Goal: Task Accomplishment & Management: Manage account settings

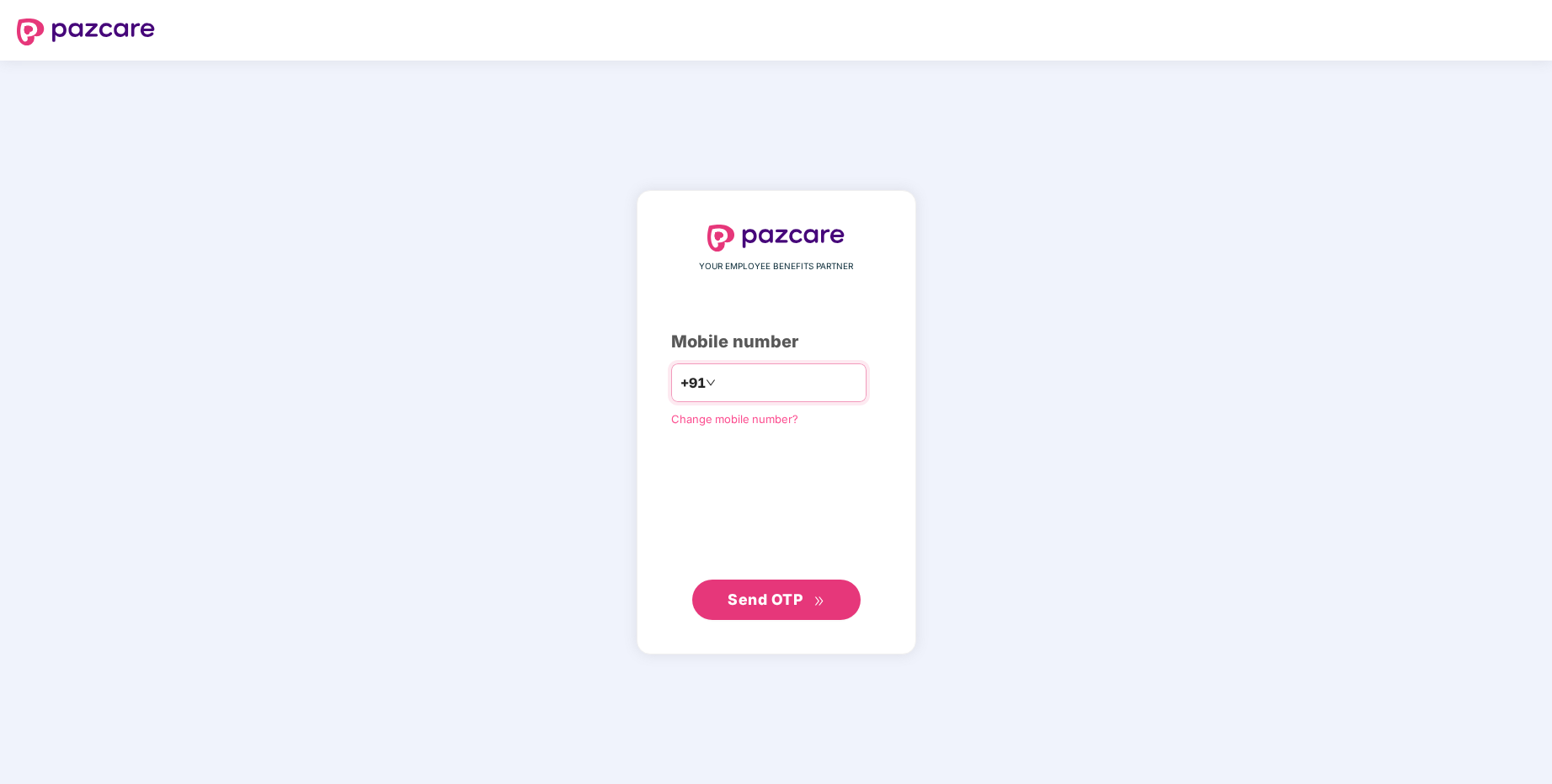
click at [736, 386] on input "number" at bounding box center [789, 383] width 138 height 27
type input "**********"
click at [762, 608] on span "Send OTP" at bounding box center [776, 600] width 96 height 24
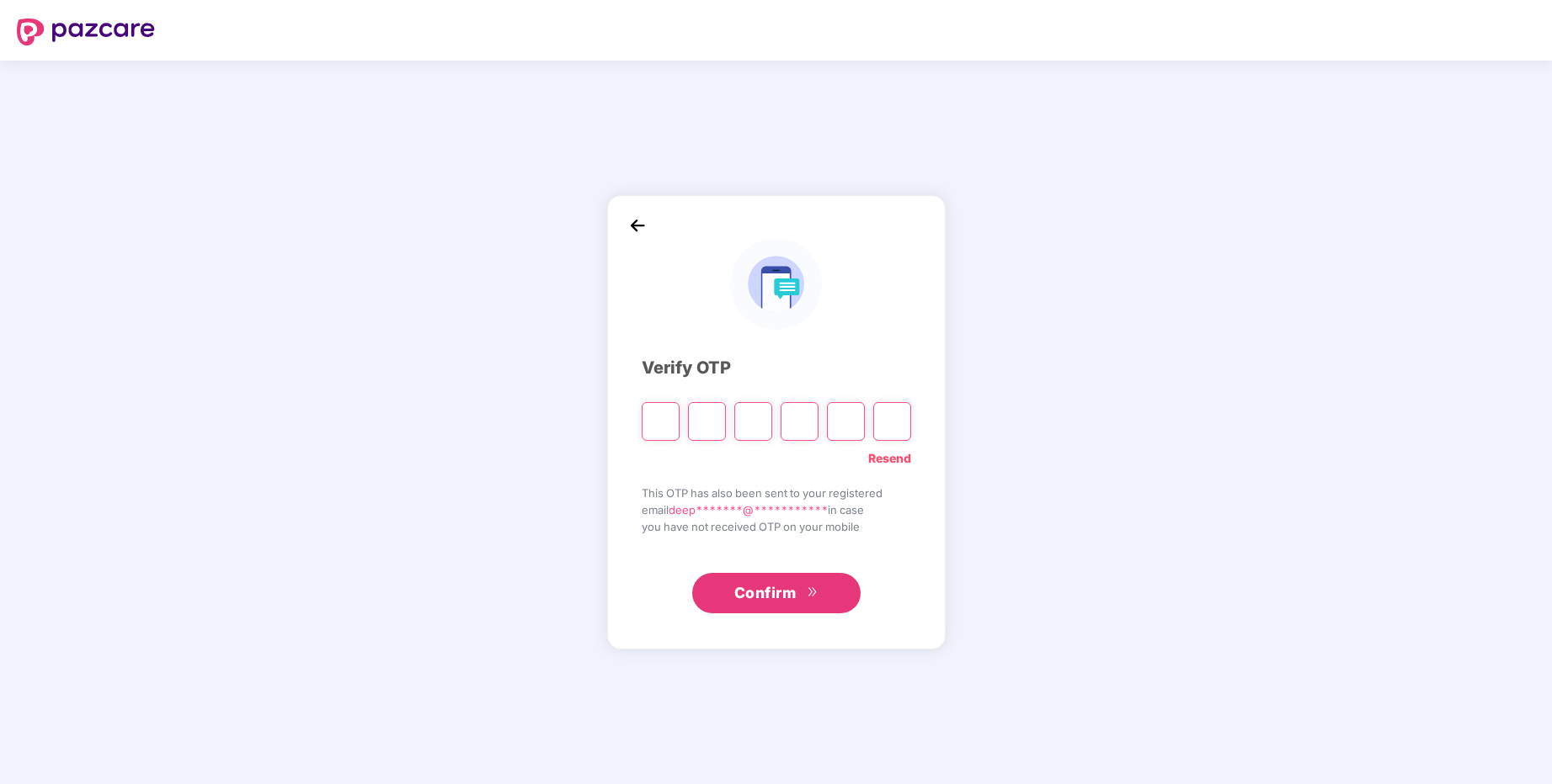
type input "*"
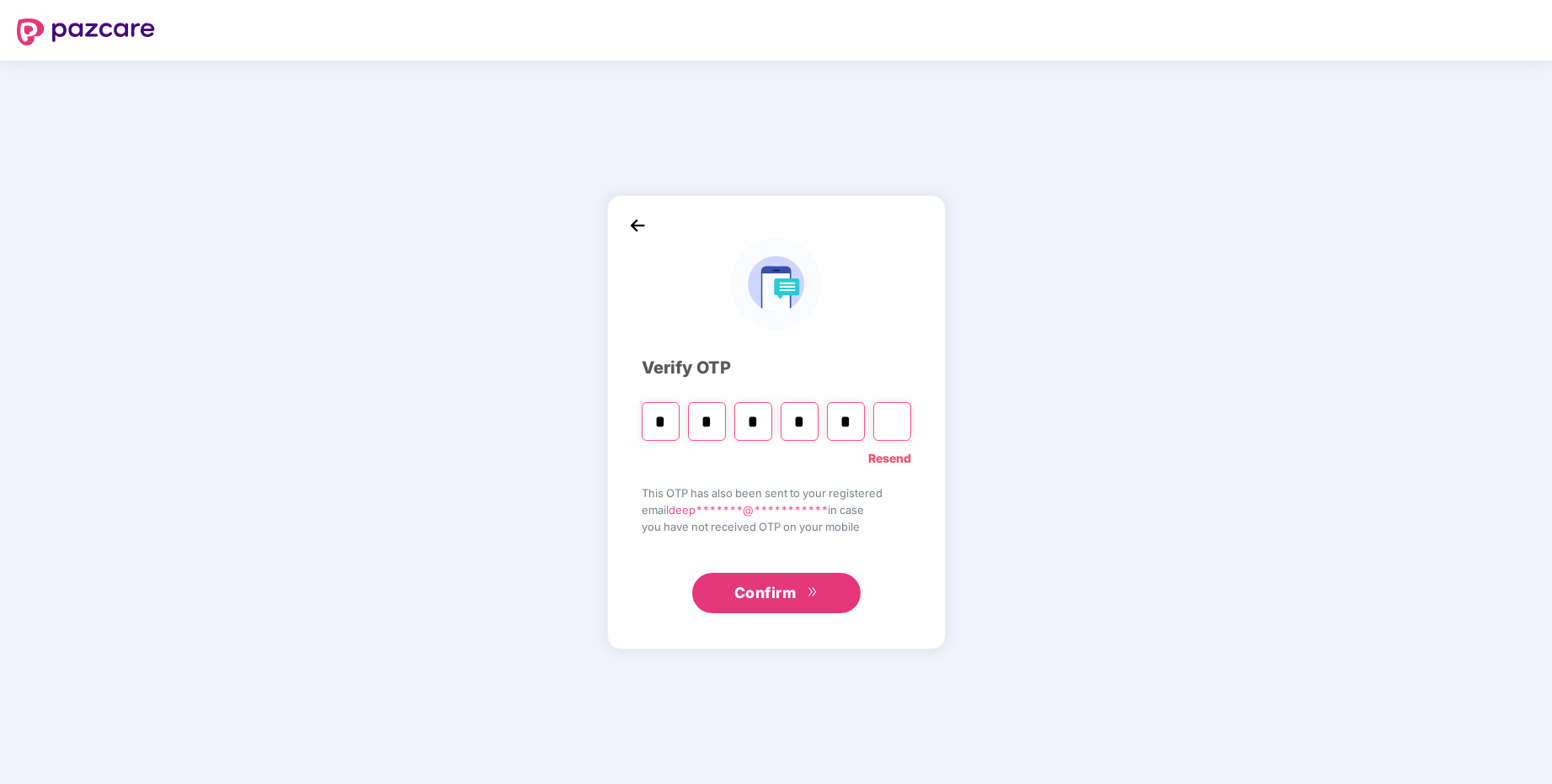
type input "*"
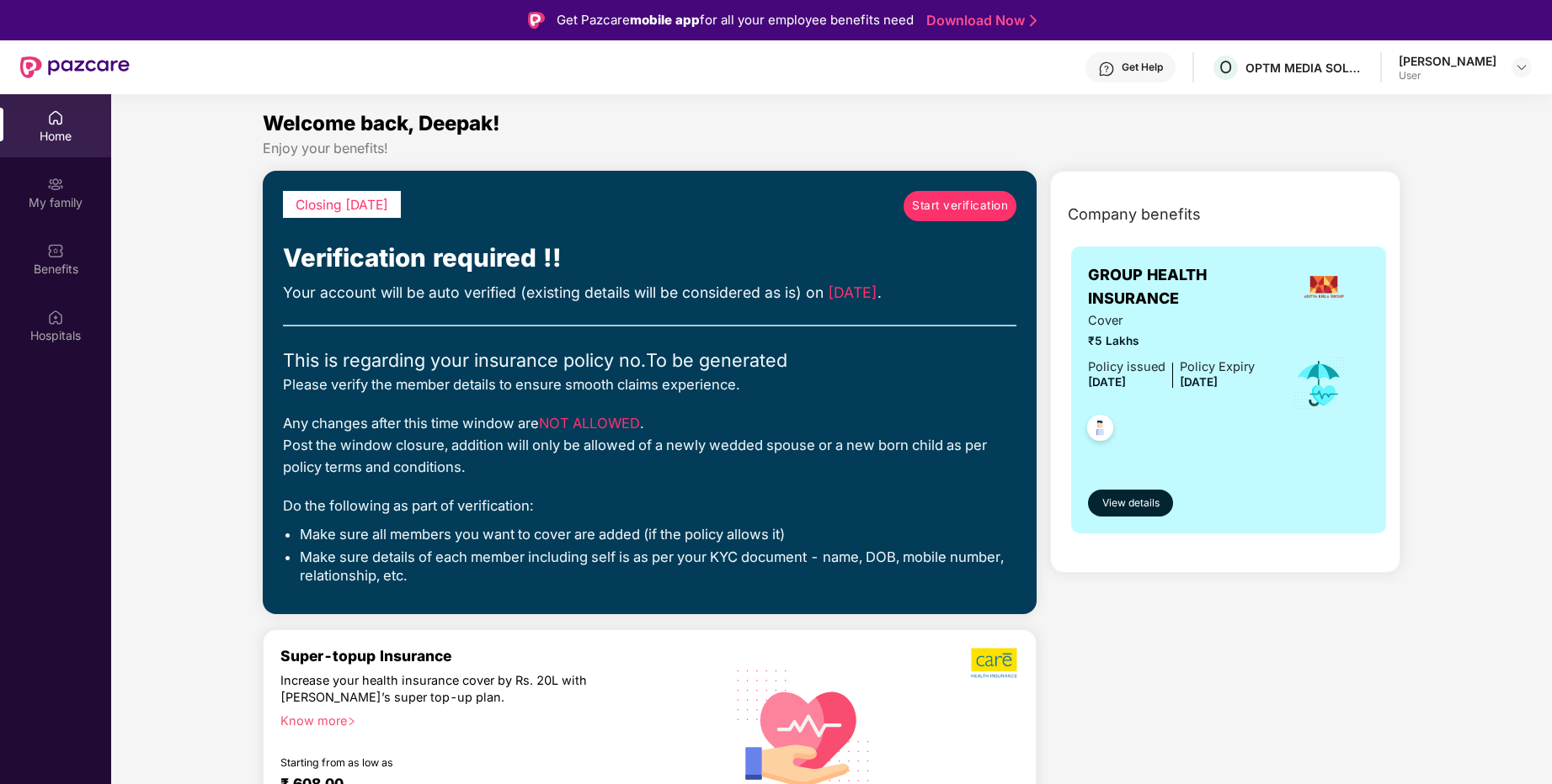
drag, startPoint x: 812, startPoint y: 282, endPoint x: 907, endPoint y: 297, distance: 96.2
click at [907, 297] on div "Your account will be auto verified (existing details will be considered as is) …" at bounding box center [649, 293] width 733 height 24
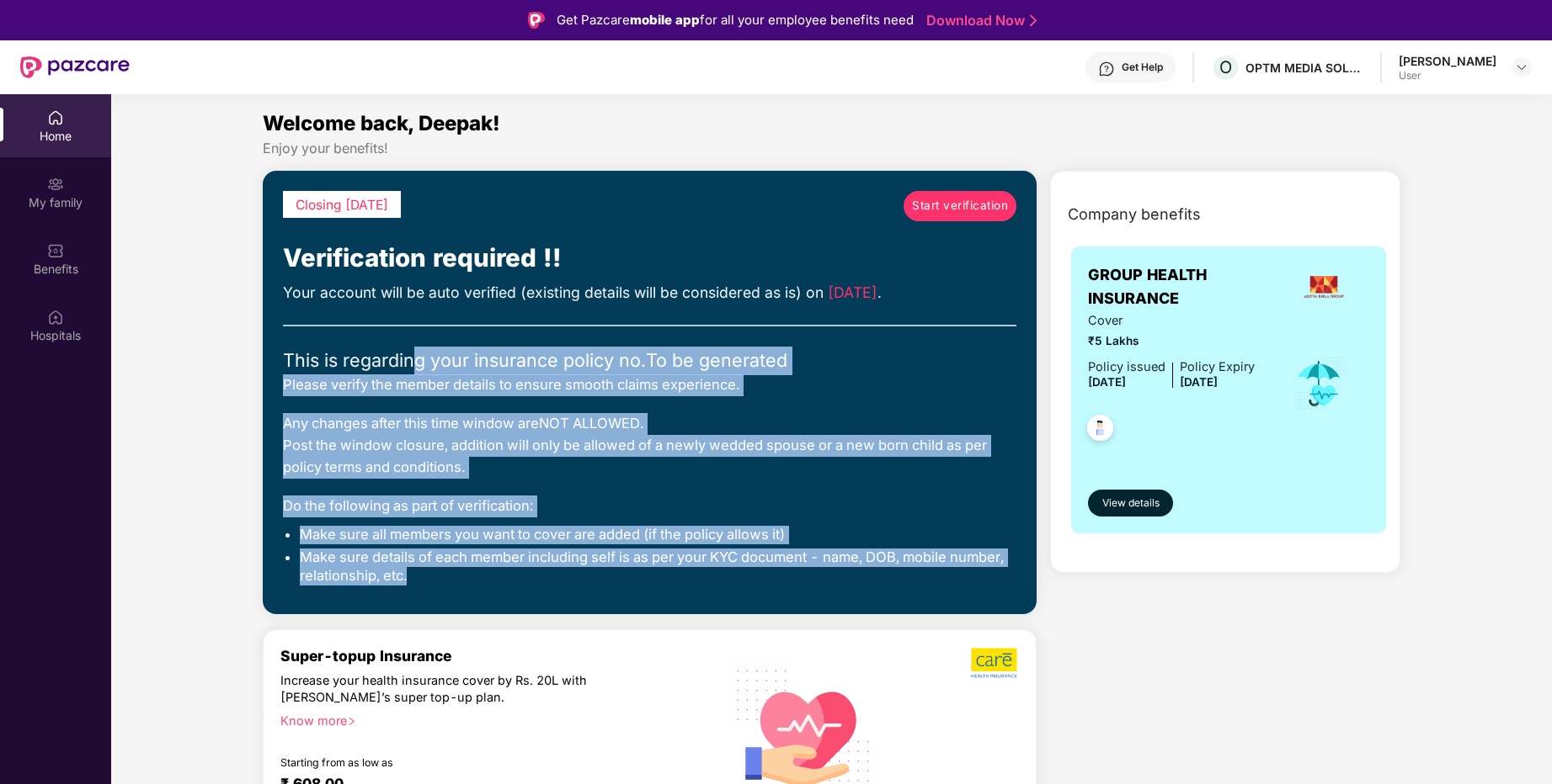
drag, startPoint x: 411, startPoint y: 373, endPoint x: 972, endPoint y: 588, distance: 600.8
click at [972, 588] on div "Closing [DATE] Start verification Verification required !! Your account will be…" at bounding box center [649, 392] width 733 height 404
click at [524, 593] on div "Closing [DATE] Start verification Verification required !! Your account will be…" at bounding box center [649, 392] width 733 height 404
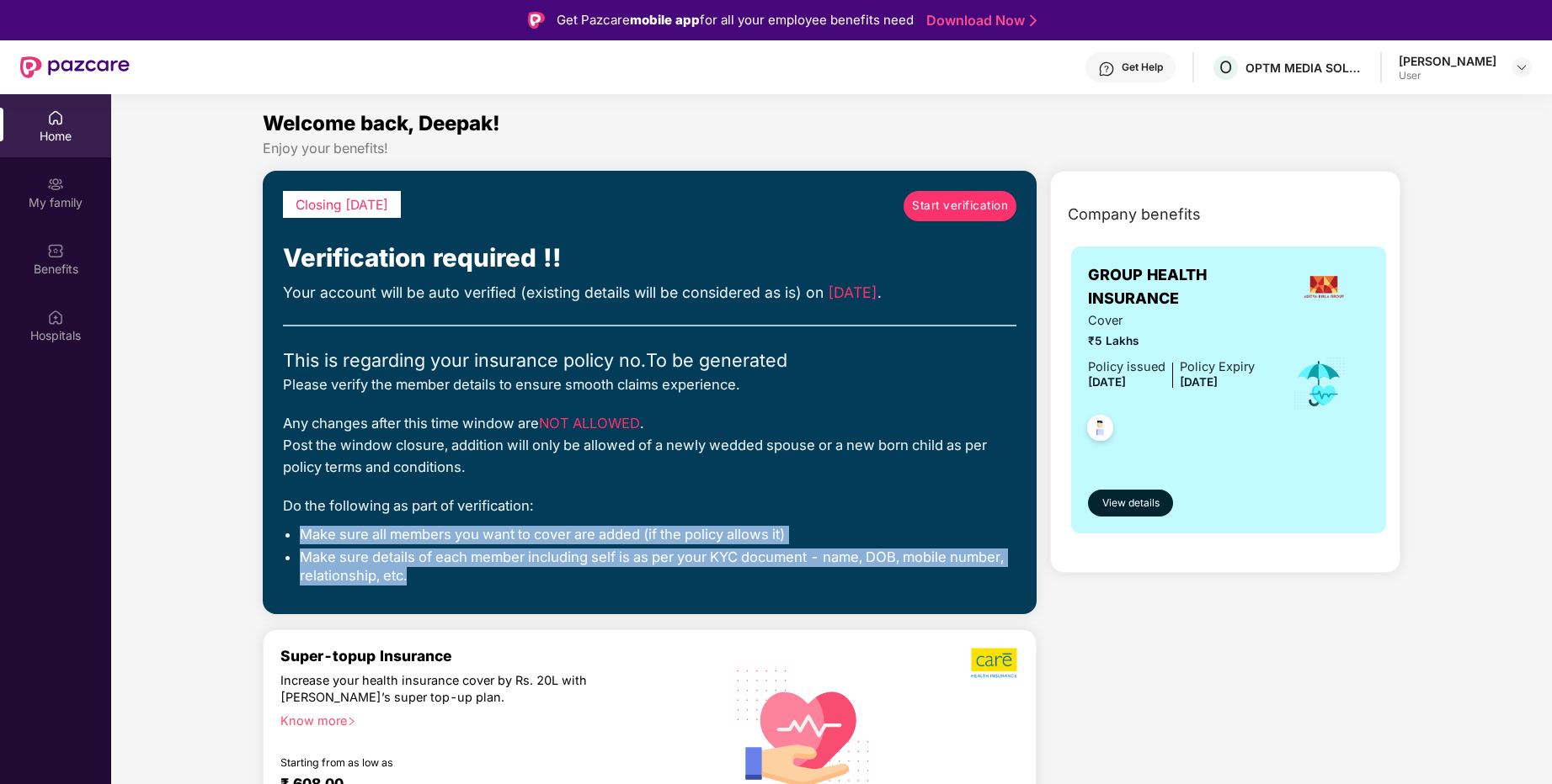
drag, startPoint x: 391, startPoint y: 520, endPoint x: 741, endPoint y: 591, distance: 357.1
click at [741, 591] on div "Closing [DATE] Start verification Verification required !! Your account will be…" at bounding box center [649, 392] width 733 height 404
click at [592, 600] on div "Closing [DATE] Start verification Verification required !! Your account will be…" at bounding box center [649, 392] width 774 height 444
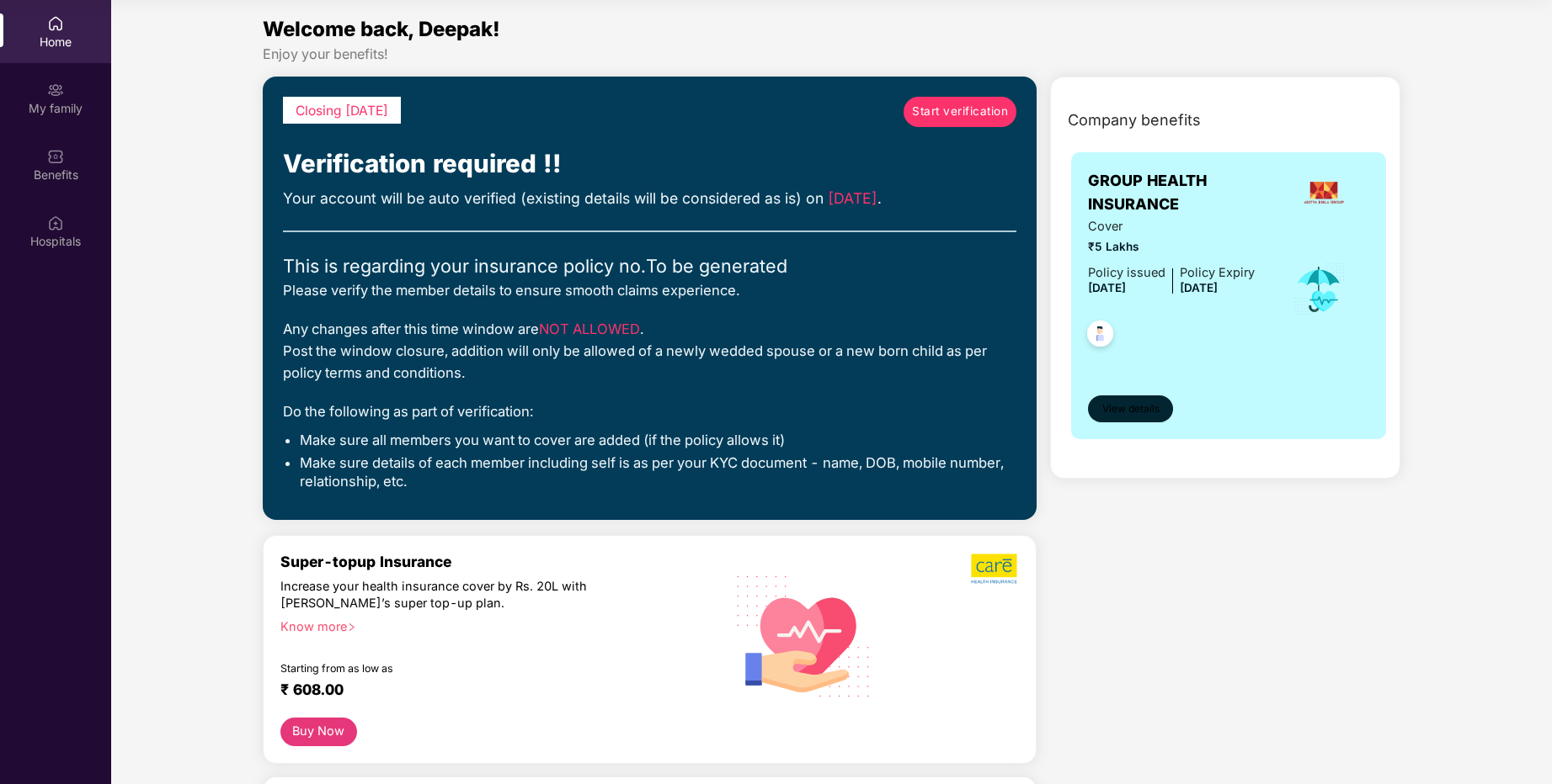
click at [1129, 415] on span "View details" at bounding box center [1130, 409] width 57 height 16
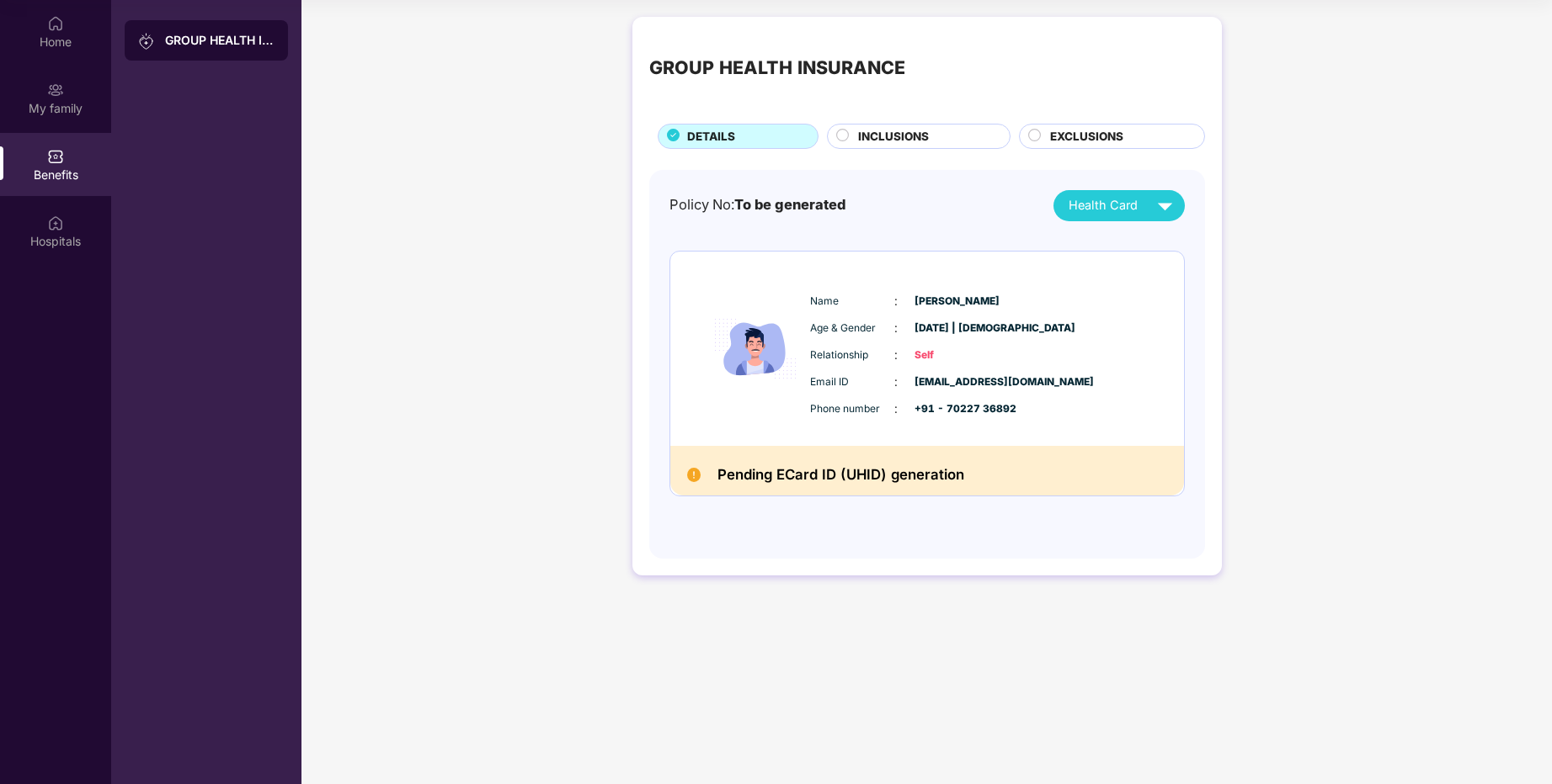
click at [919, 141] on span "INCLUSIONS" at bounding box center [893, 137] width 71 height 18
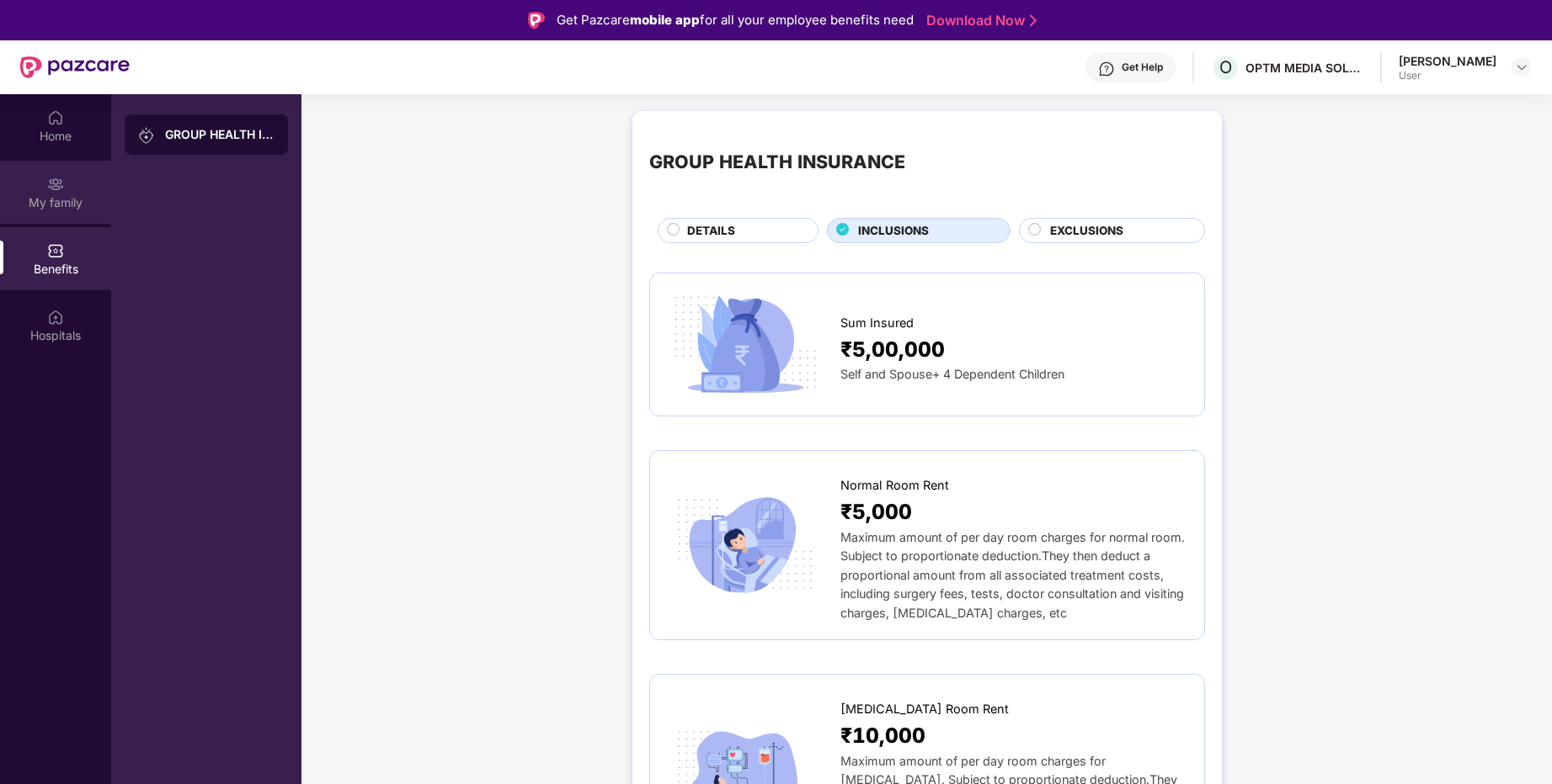
click at [75, 194] on div "My family" at bounding box center [55, 202] width 111 height 17
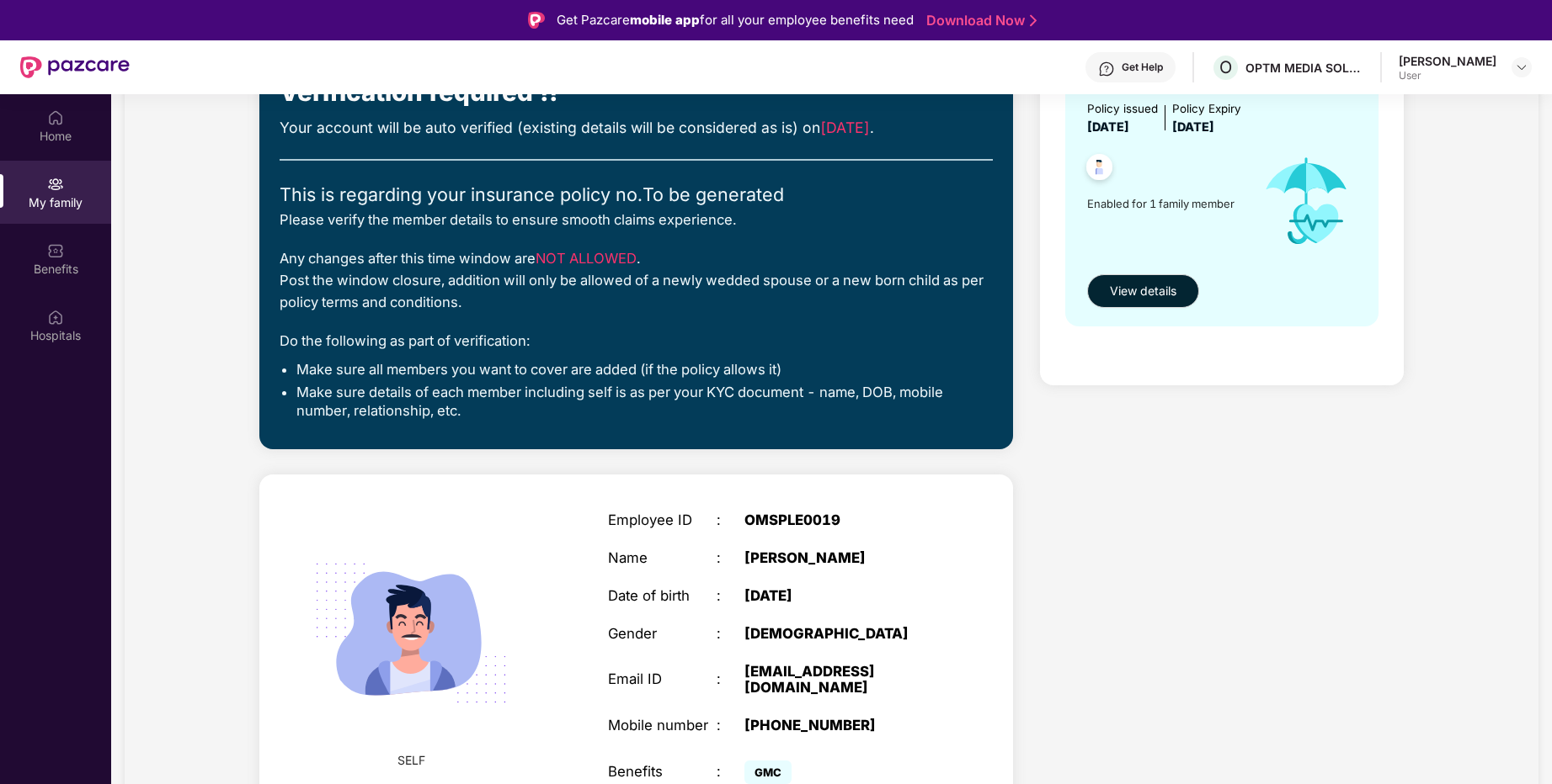
scroll to position [95, 0]
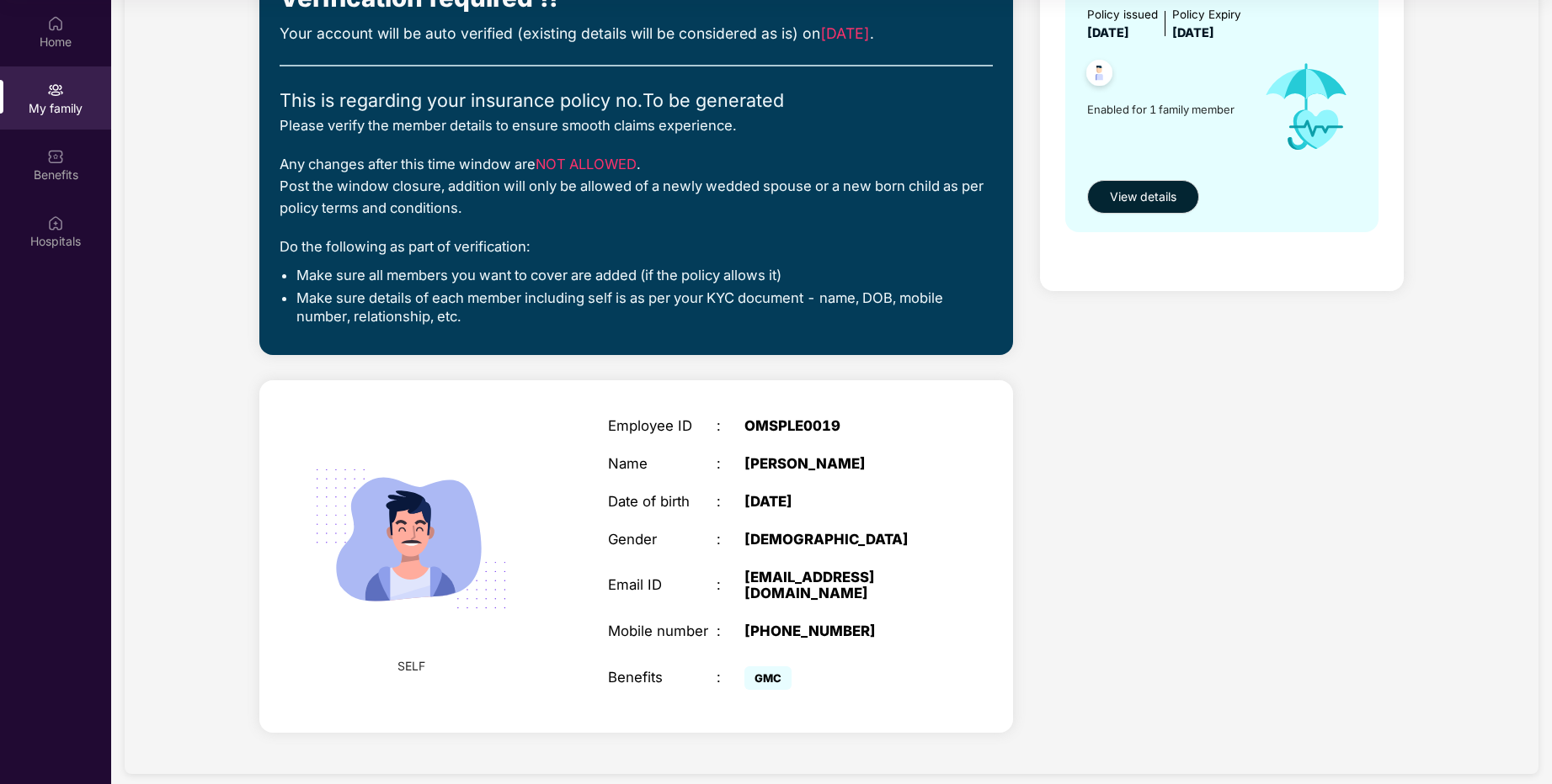
click at [771, 667] on span "GMC" at bounding box center [768, 678] width 47 height 24
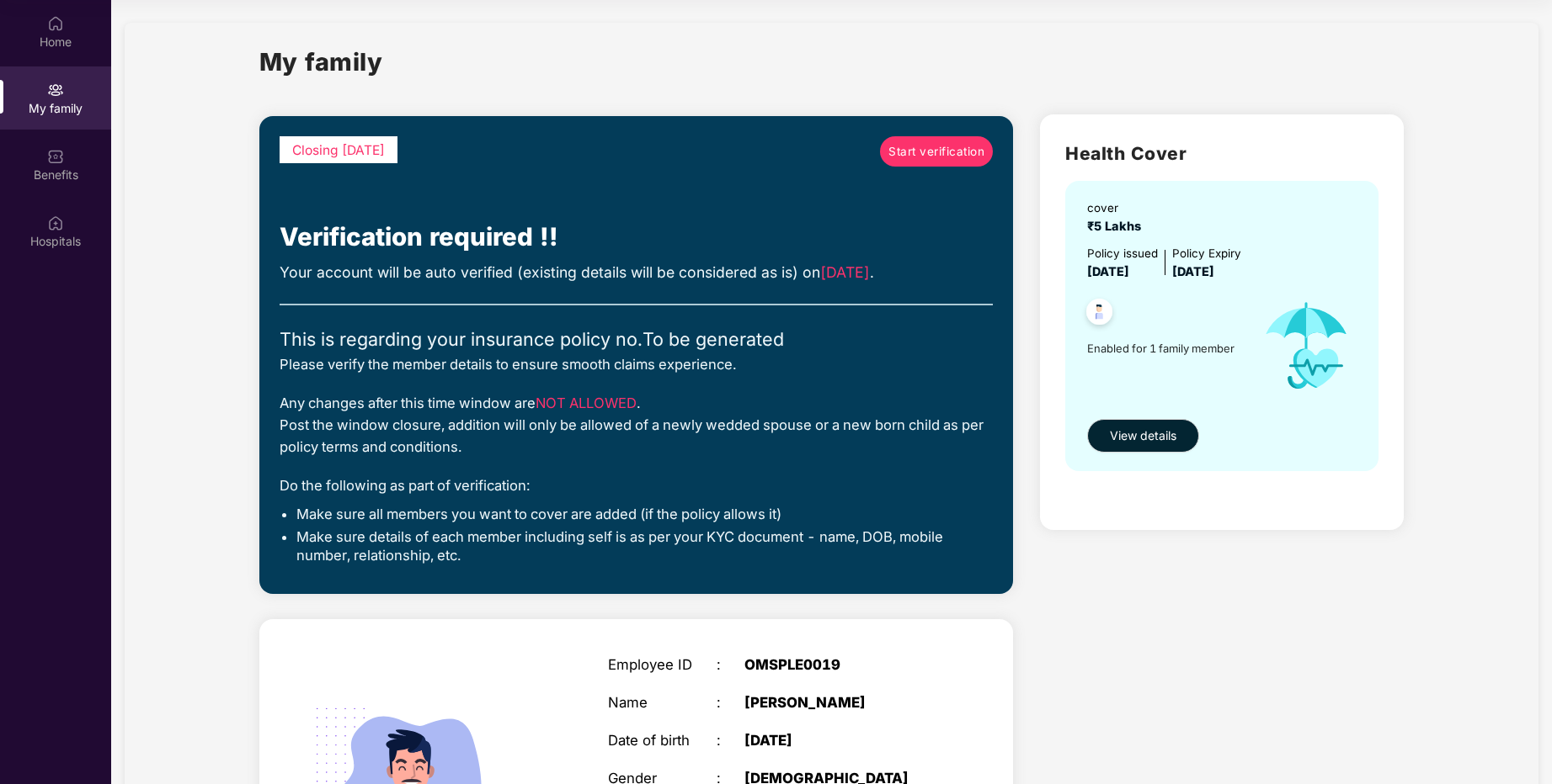
scroll to position [0, 0]
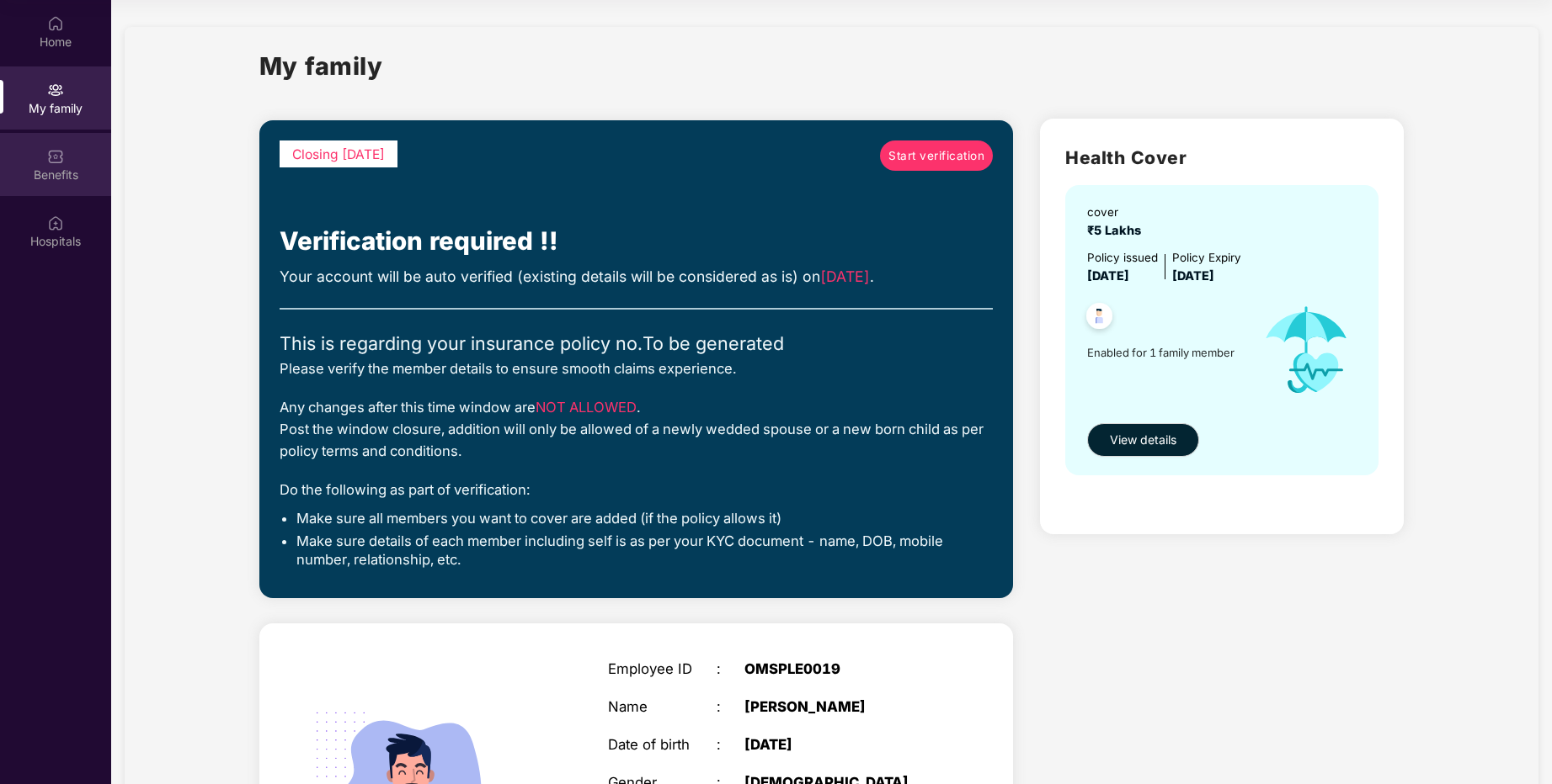
click at [60, 180] on div "Benefits" at bounding box center [55, 174] width 111 height 17
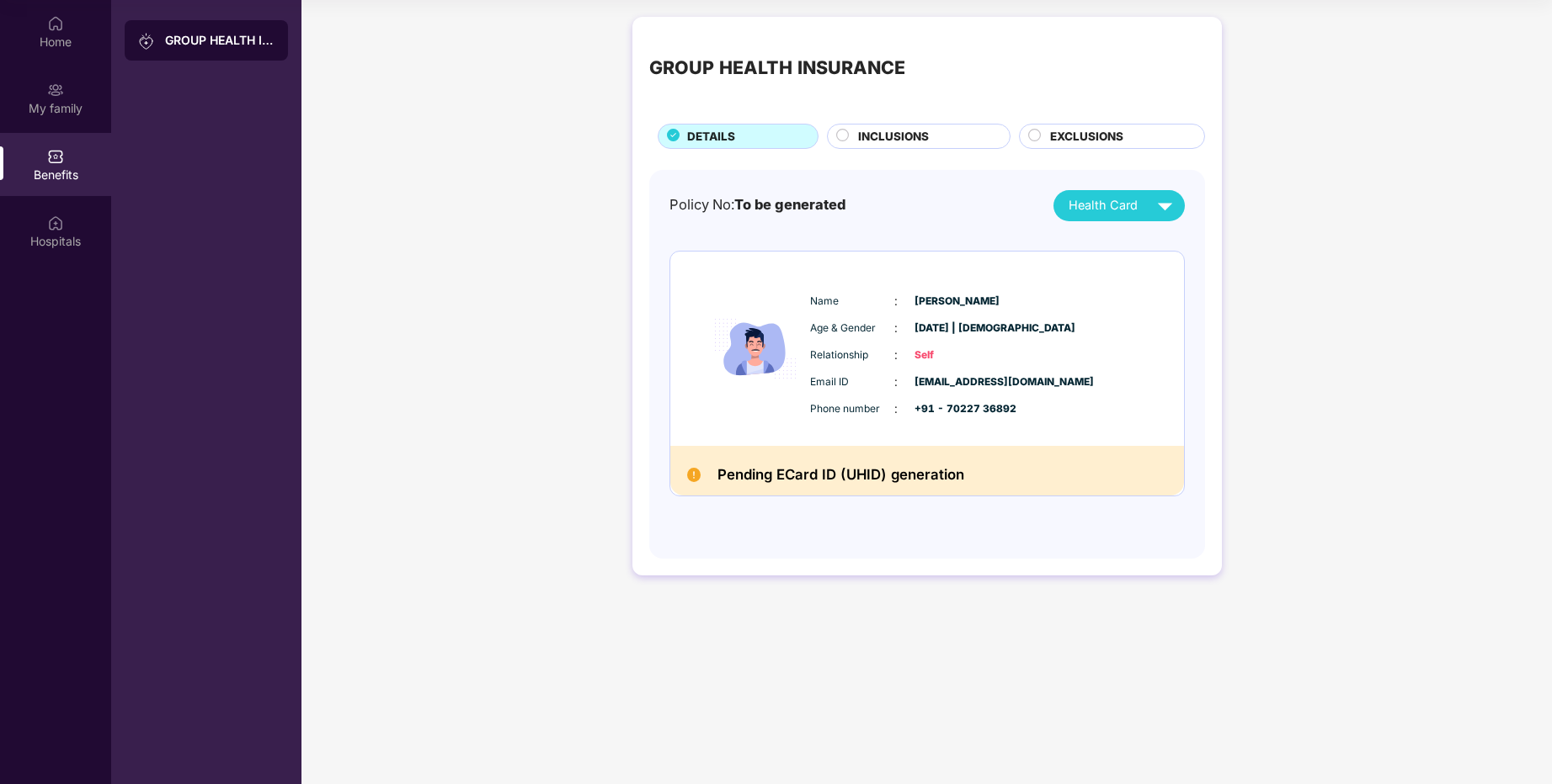
click at [903, 138] on span "INCLUSIONS" at bounding box center [893, 137] width 71 height 18
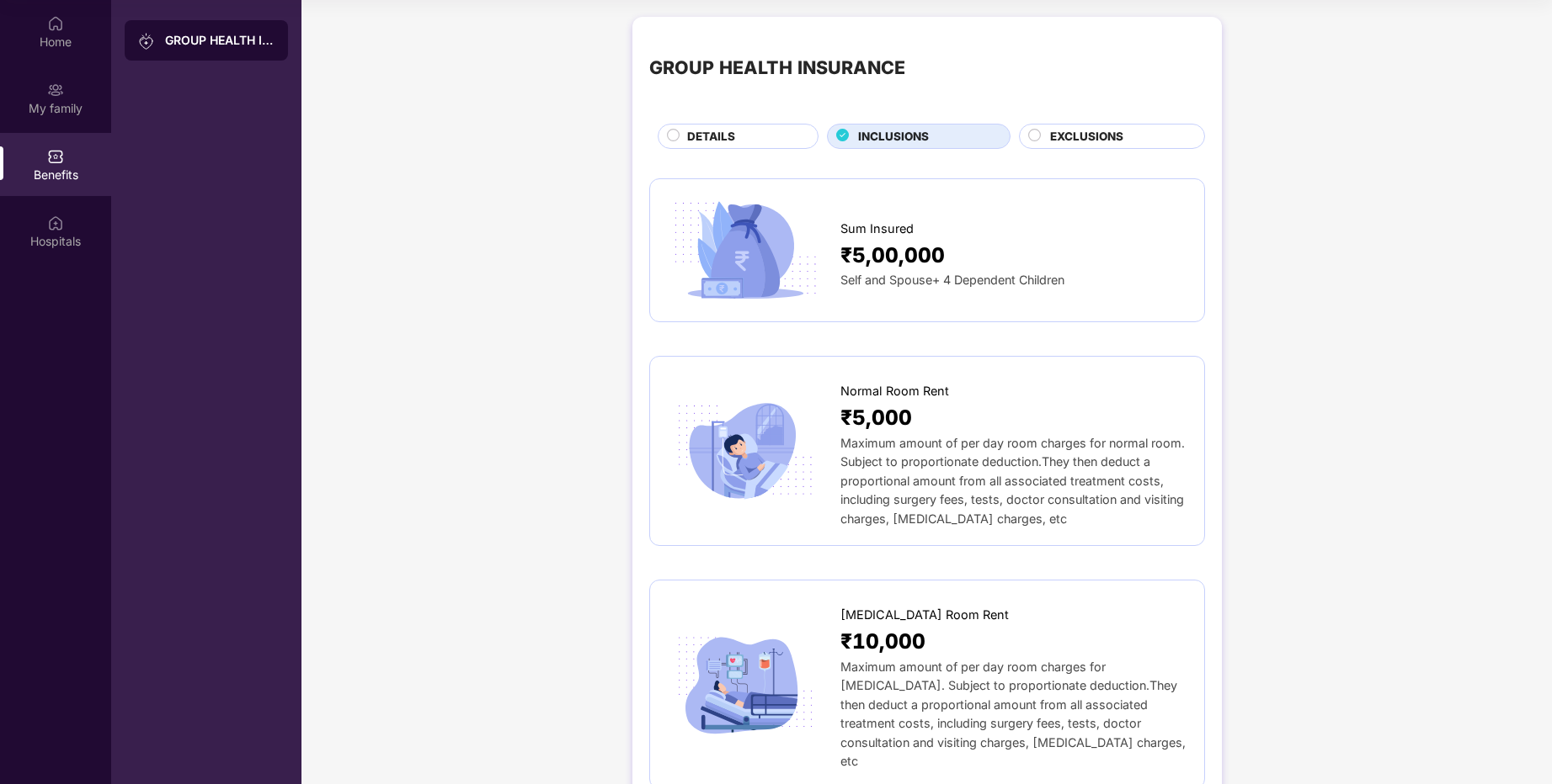
click at [762, 140] on div "DETAILS" at bounding box center [743, 138] width 131 height 20
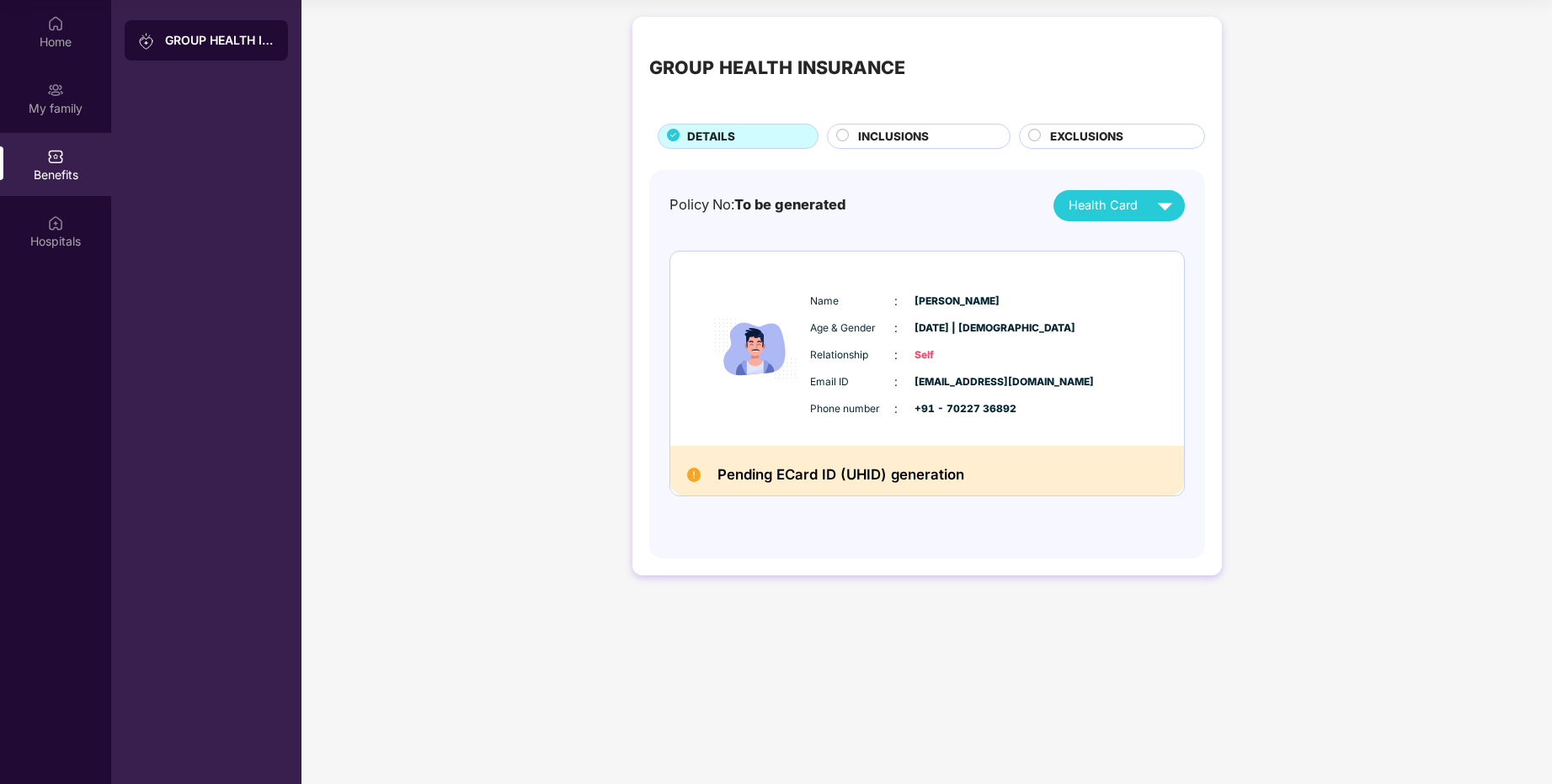
click at [1127, 214] on span "Health Card" at bounding box center [1102, 206] width 69 height 19
click at [83, 96] on div "My family" at bounding box center [55, 98] width 111 height 63
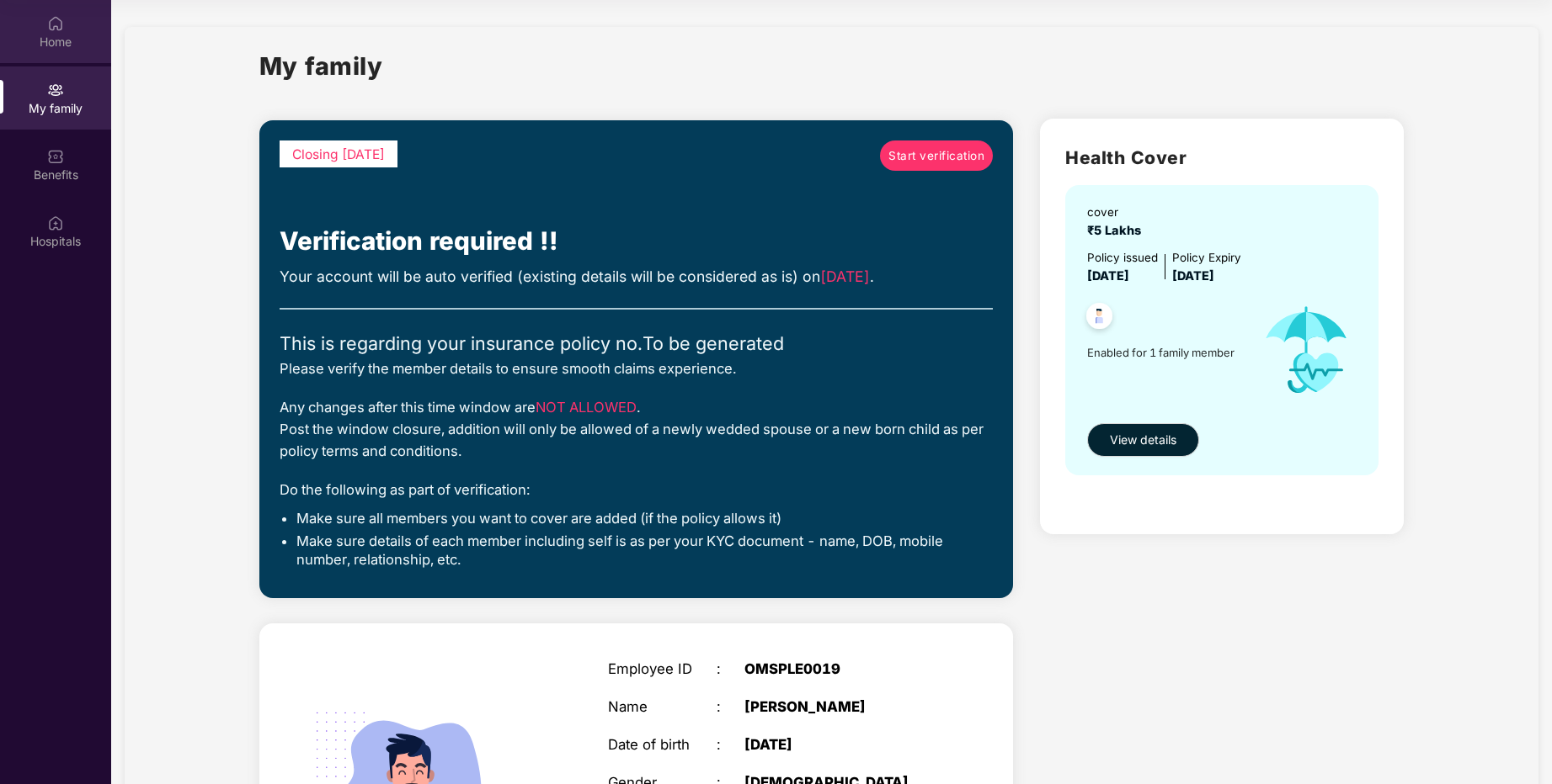
click at [49, 42] on div "Home" at bounding box center [55, 41] width 111 height 17
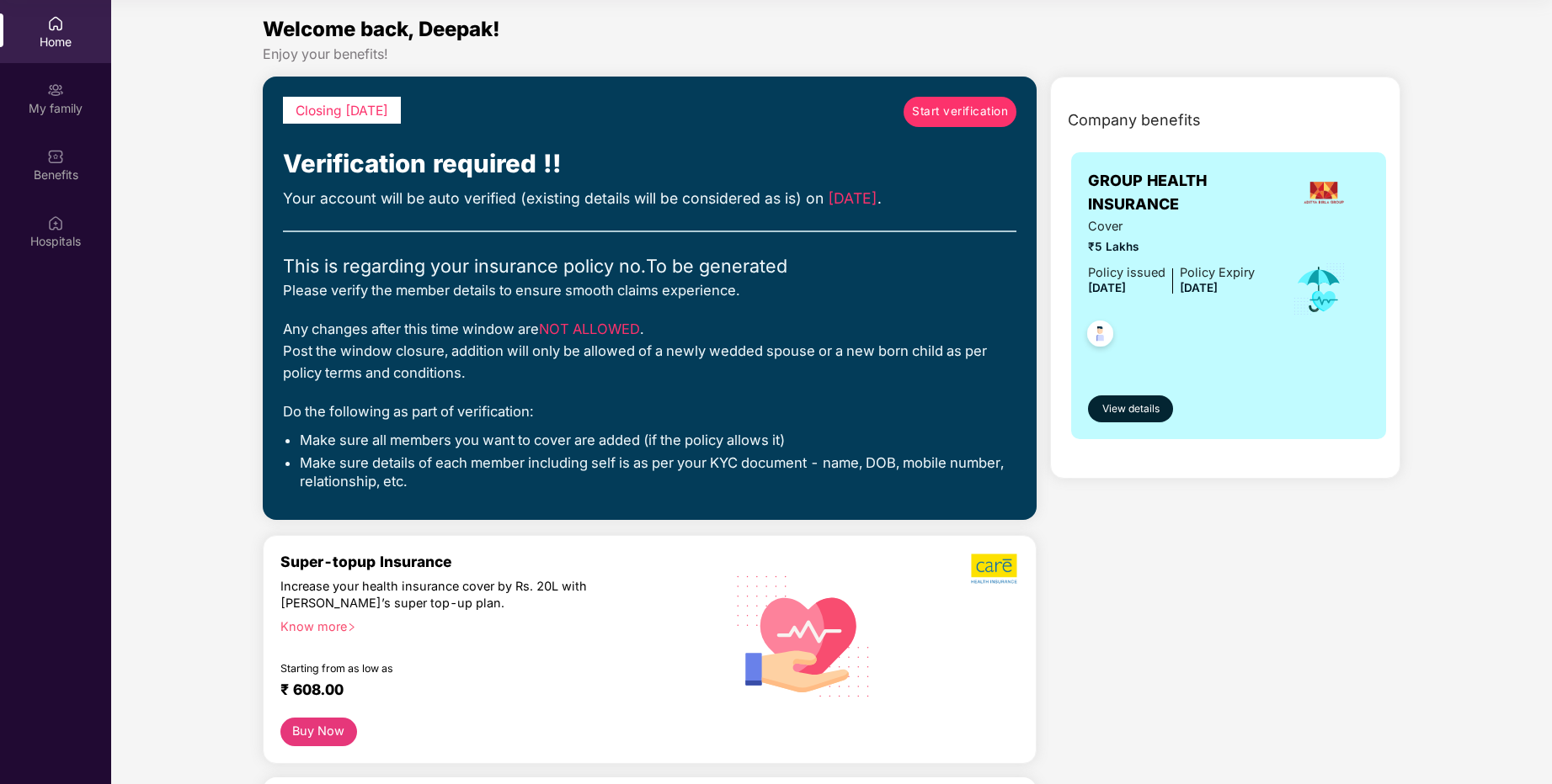
click at [956, 122] on link "Start verification" at bounding box center [960, 111] width 113 height 31
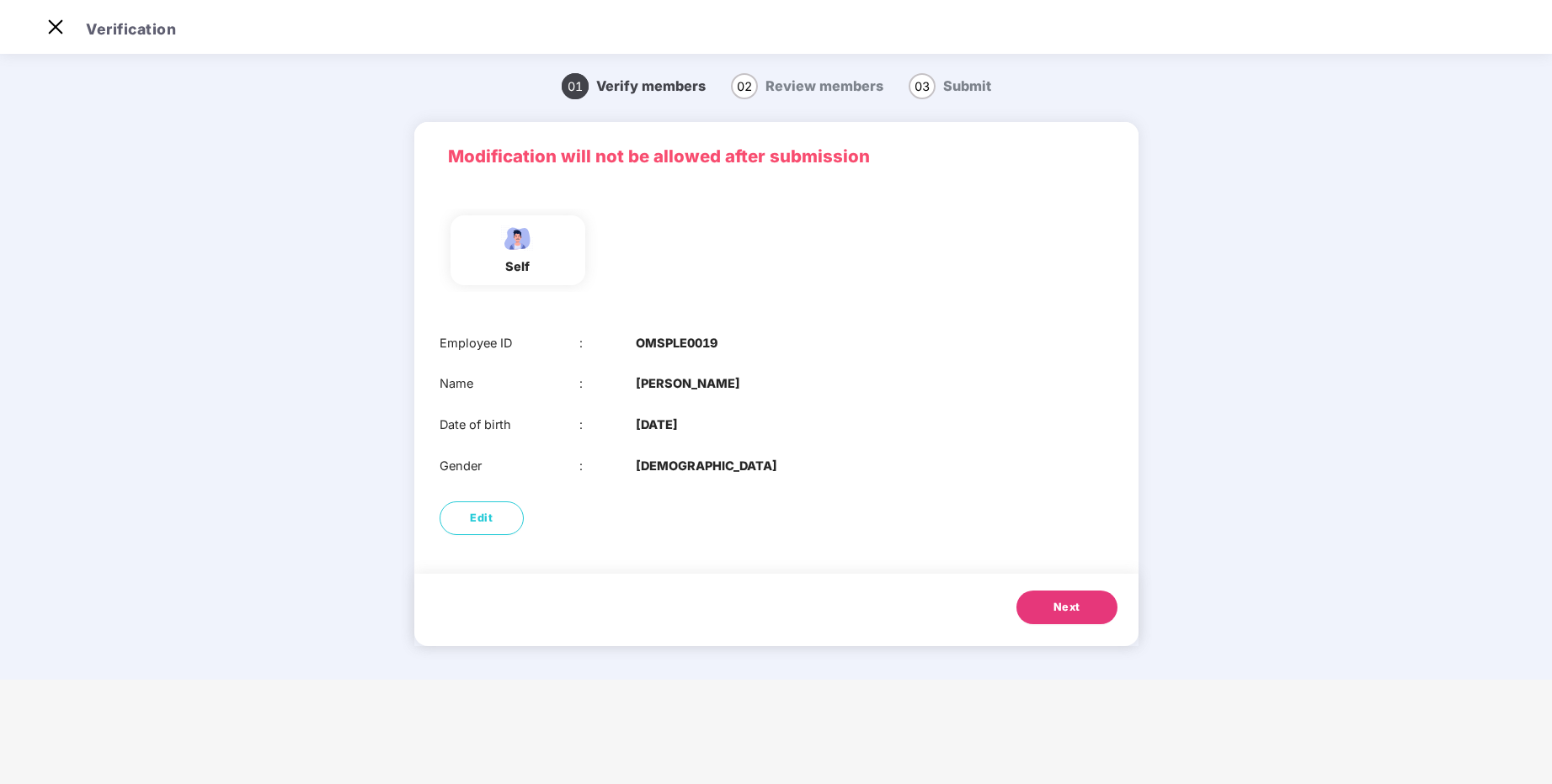
click at [1067, 611] on span "Next" at bounding box center [1067, 607] width 27 height 17
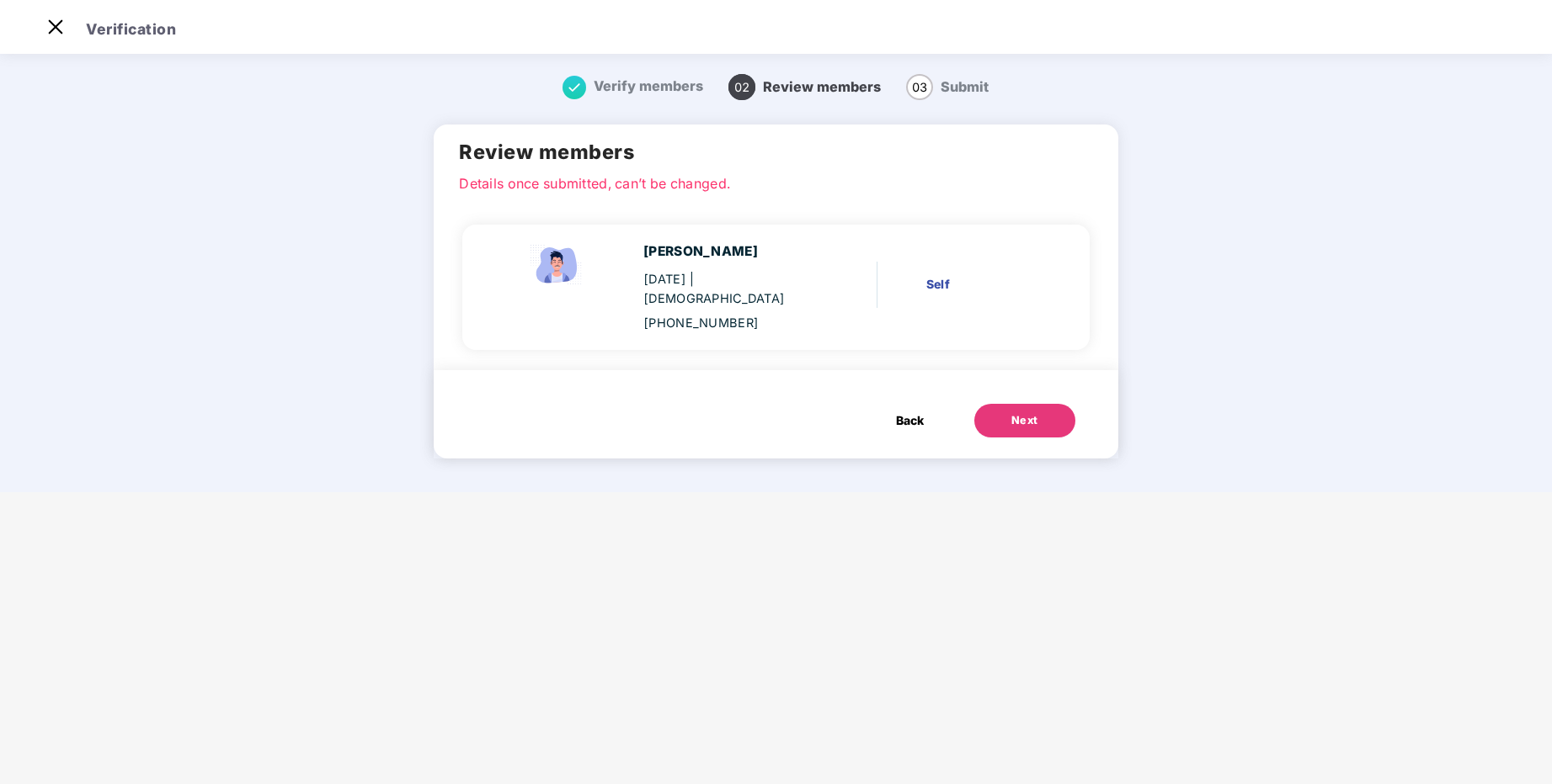
click at [1021, 413] on div "Next" at bounding box center [1024, 420] width 27 height 17
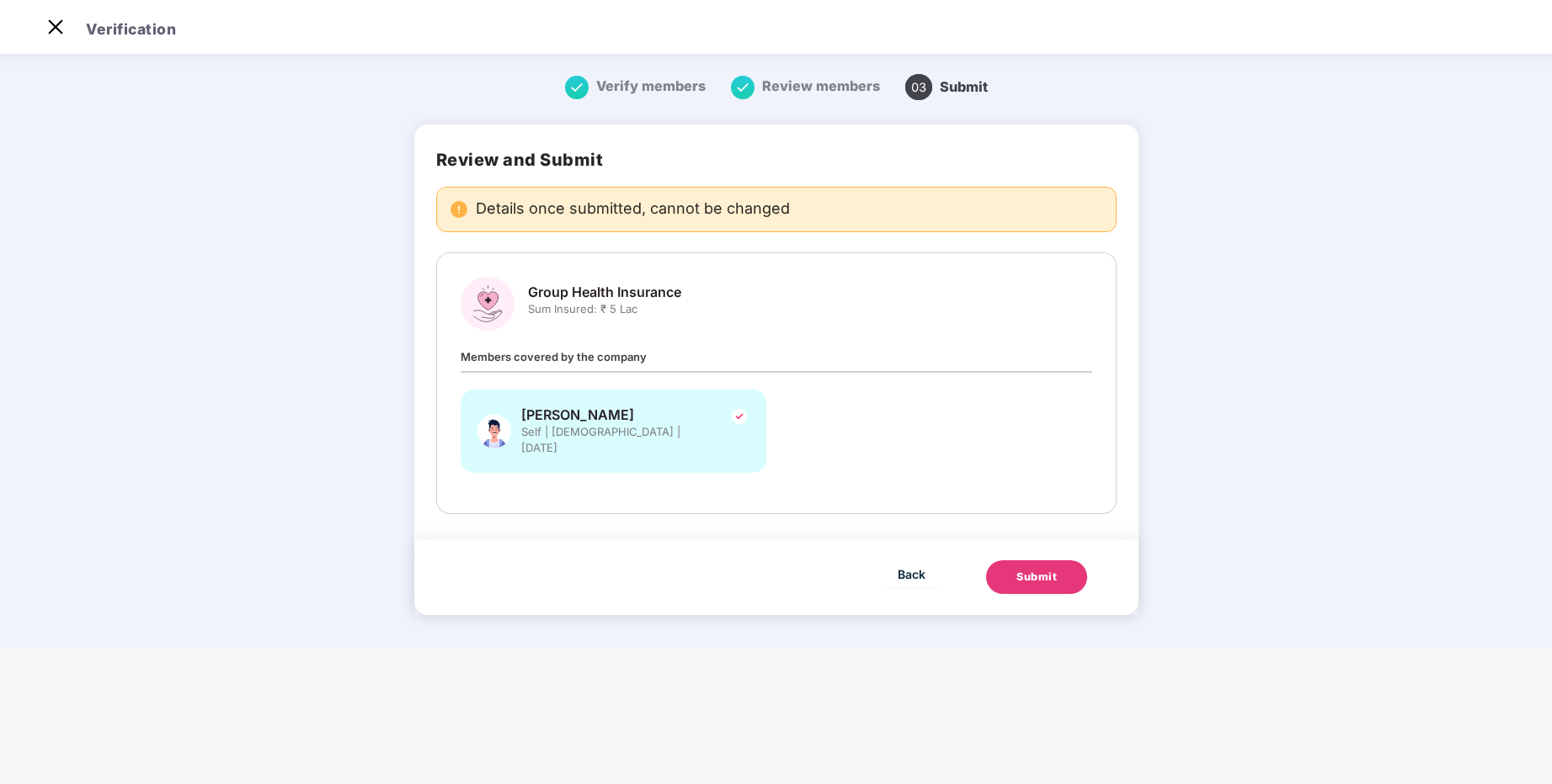
scroll to position [0, 0]
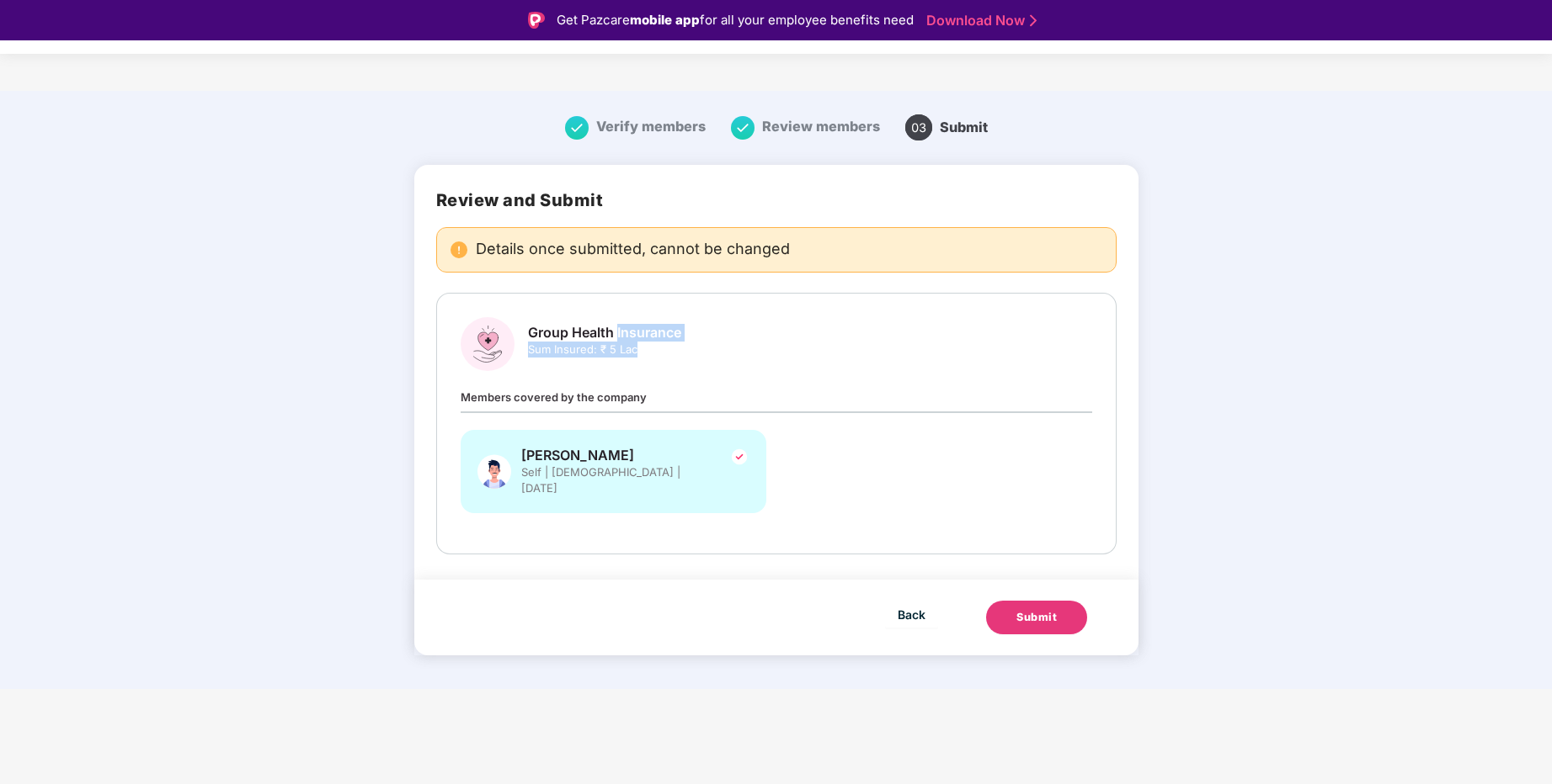
drag, startPoint x: 616, startPoint y: 340, endPoint x: 764, endPoint y: 365, distance: 150.1
click at [764, 365] on div "Group Health Insurance Sum Insured: ₹ 5 Lac" at bounding box center [776, 343] width 632 height 53
click at [972, 343] on div "Group Health Insurance Sum Insured: ₹ 5 Lac" at bounding box center [776, 343] width 632 height 53
click at [1043, 610] on div "Submit" at bounding box center [1037, 618] width 40 height 17
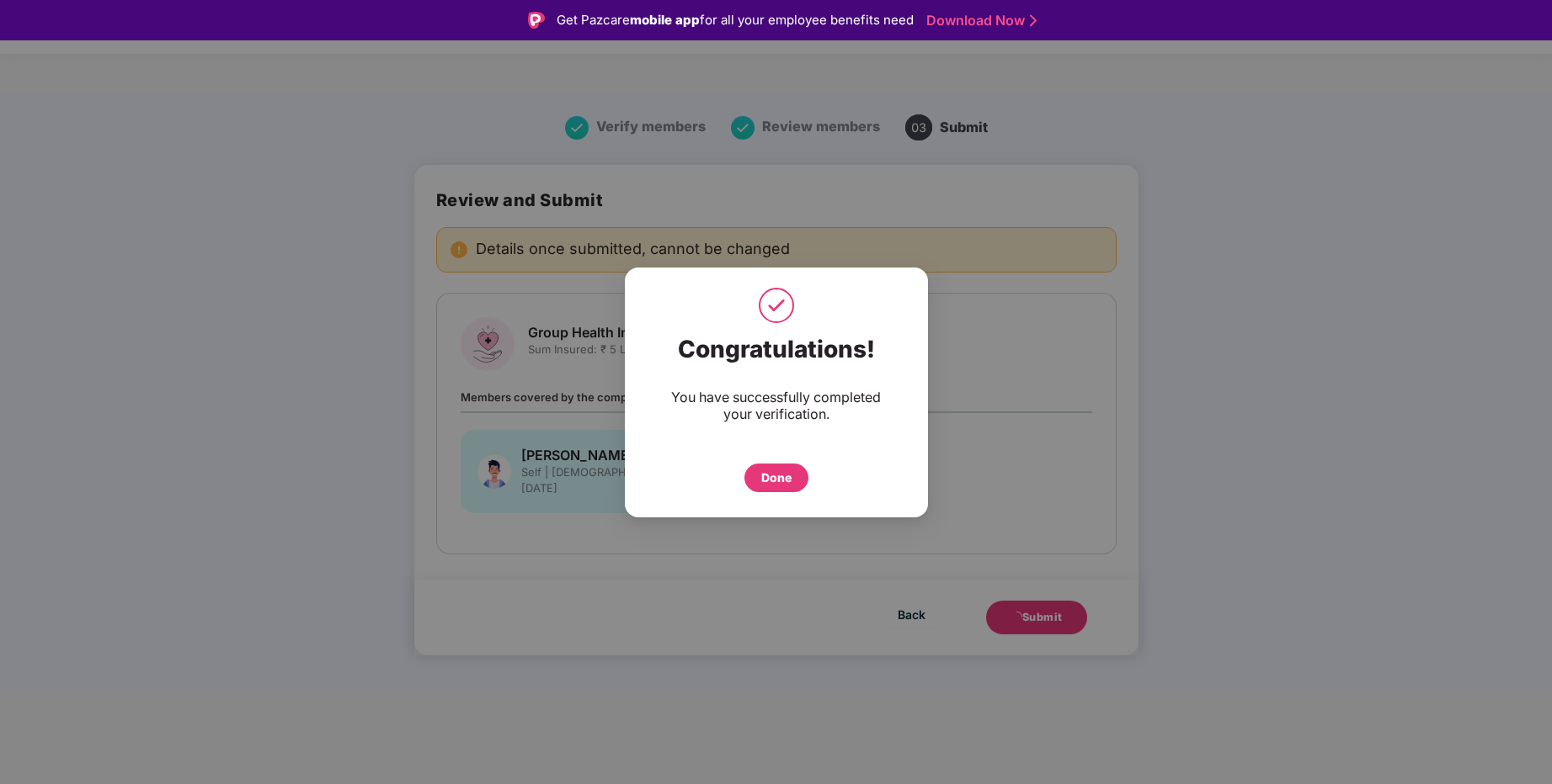
click at [790, 480] on div "Done" at bounding box center [776, 477] width 31 height 18
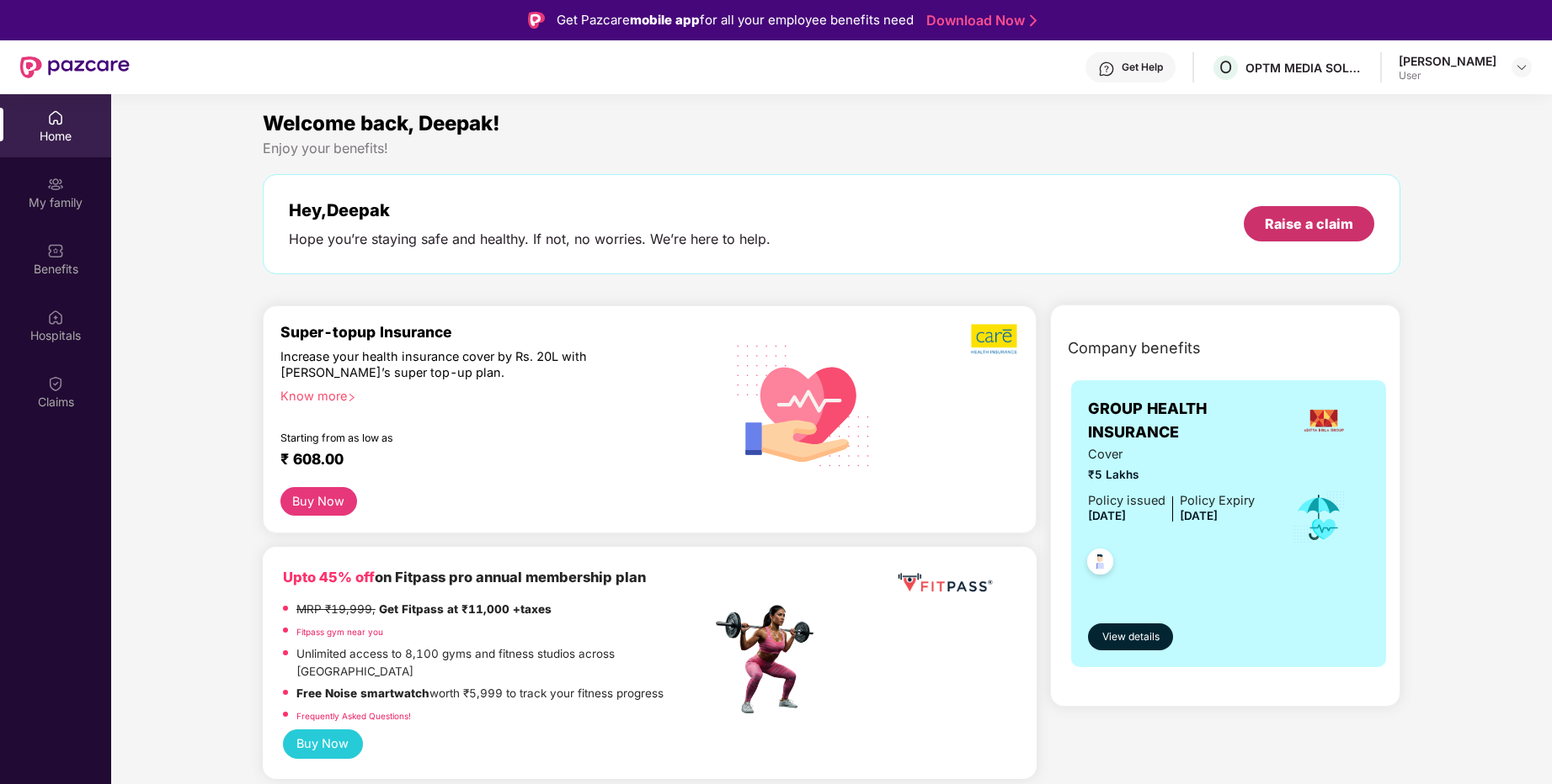
click at [1314, 233] on div "Raise a claim" at bounding box center [1308, 223] width 89 height 18
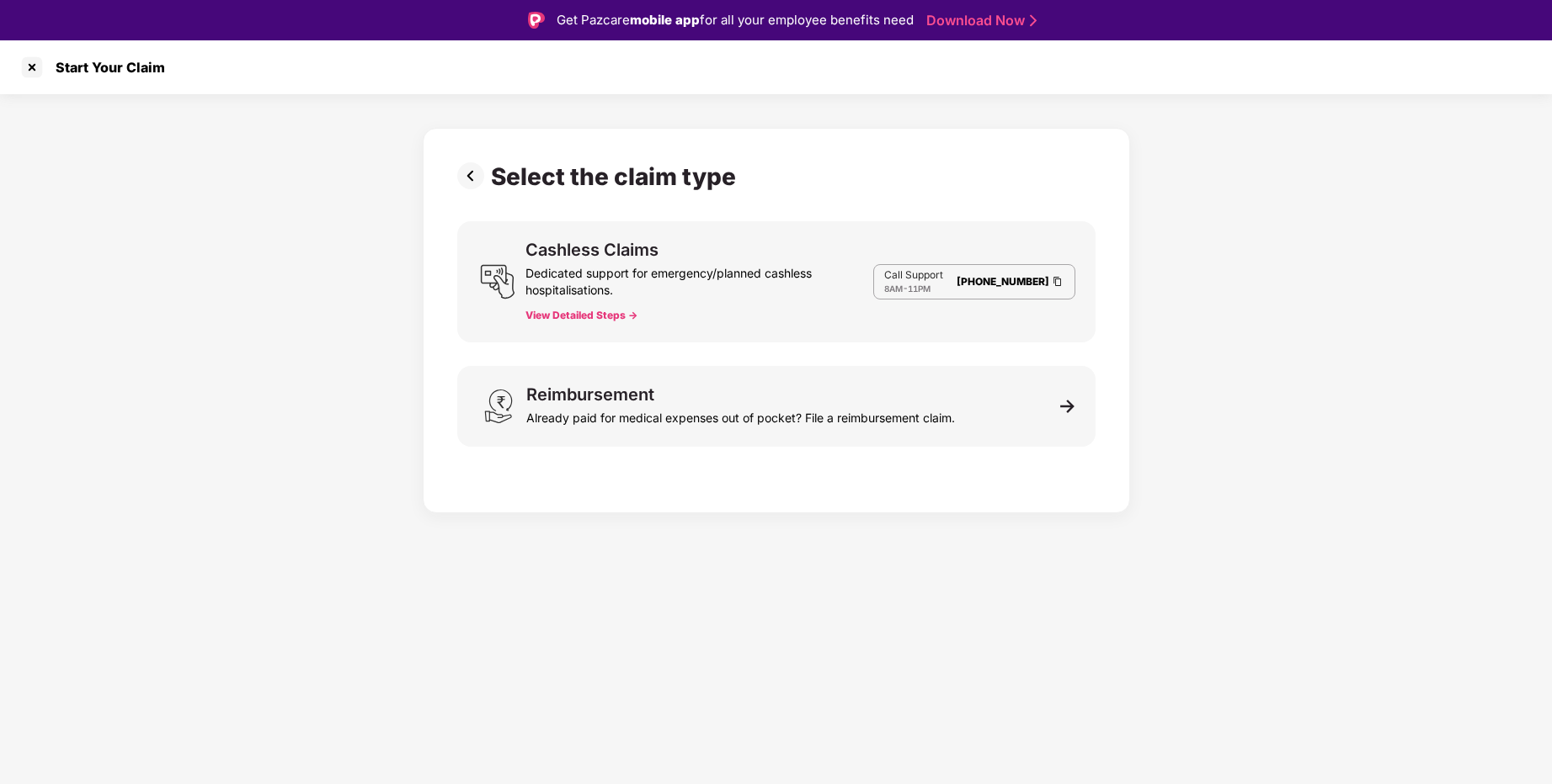
click at [578, 321] on button "View Detailed Steps ->" at bounding box center [582, 315] width 112 height 13
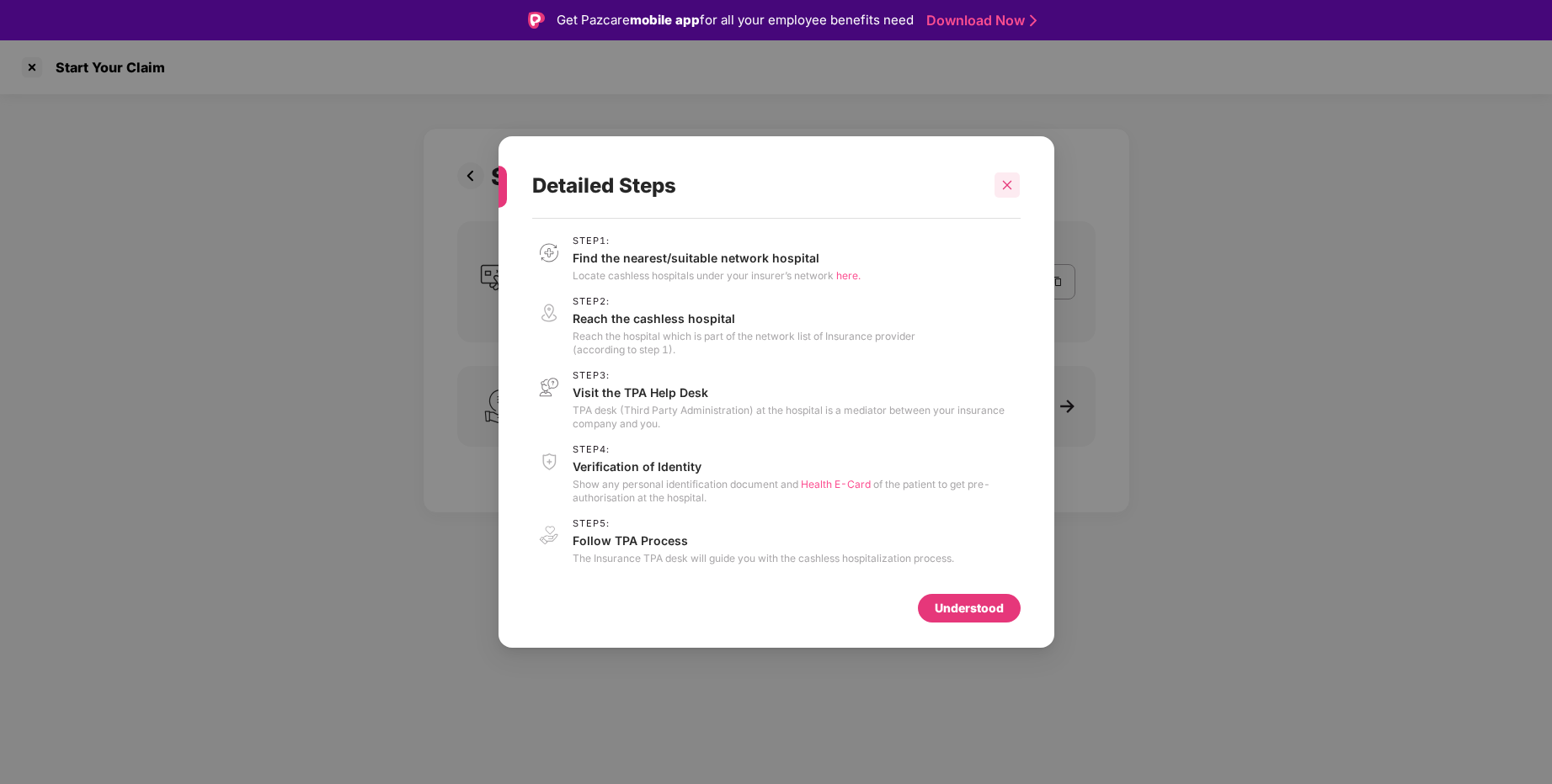
click at [1004, 191] on icon "close" at bounding box center [1006, 185] width 11 height 11
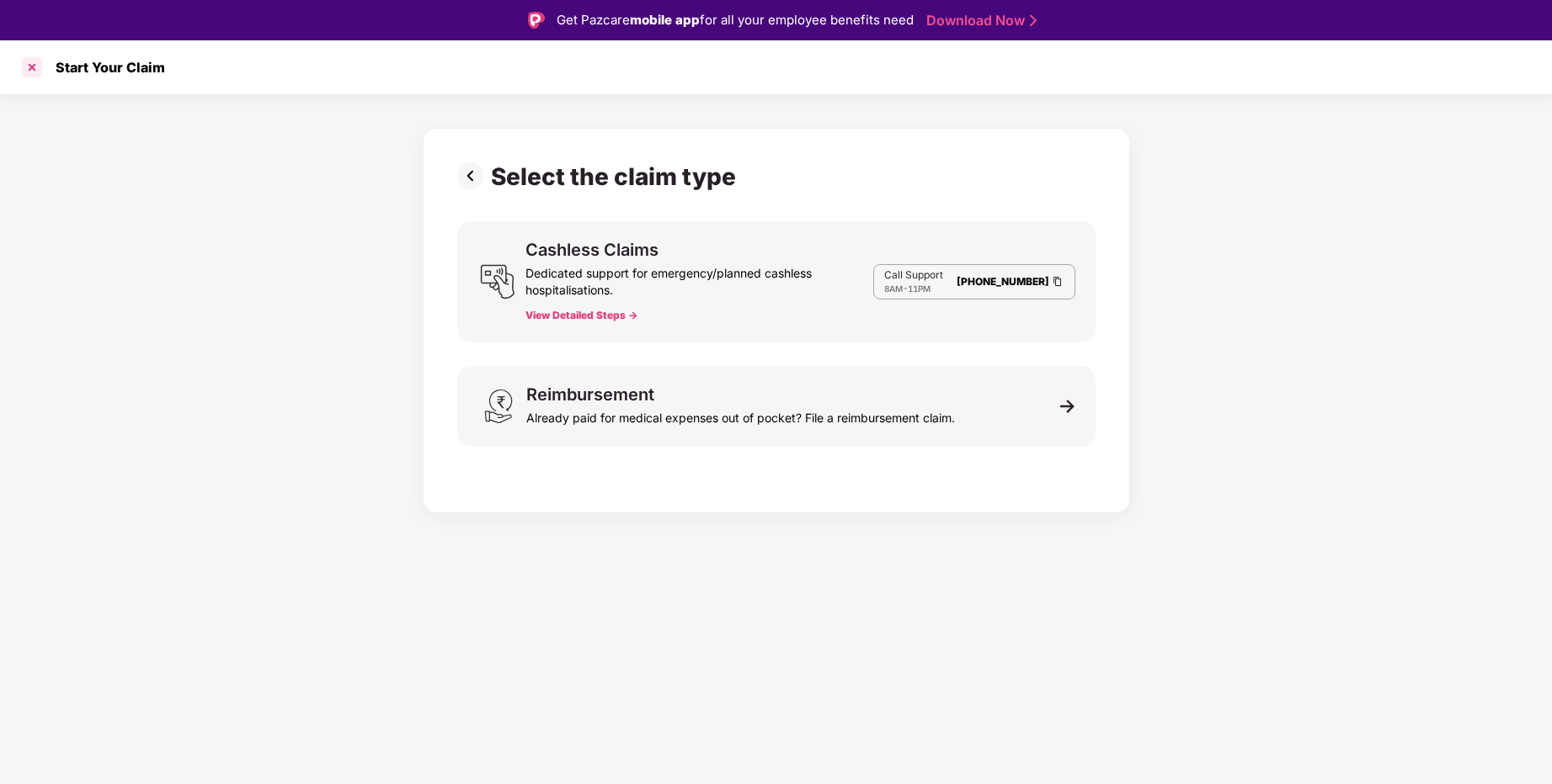
click at [35, 72] on div at bounding box center [32, 67] width 27 height 27
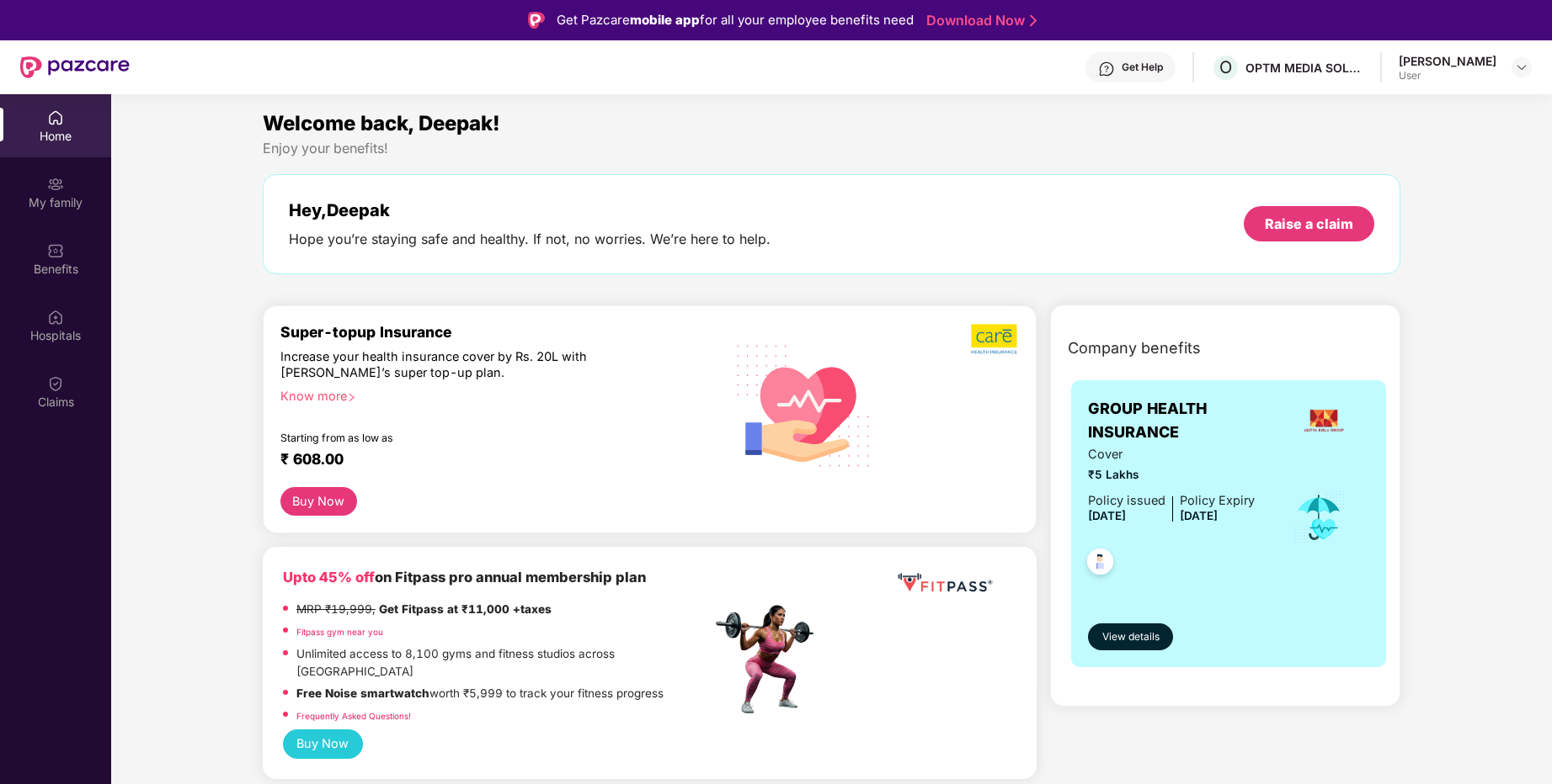
click at [78, 139] on div "Home" at bounding box center [55, 136] width 111 height 17
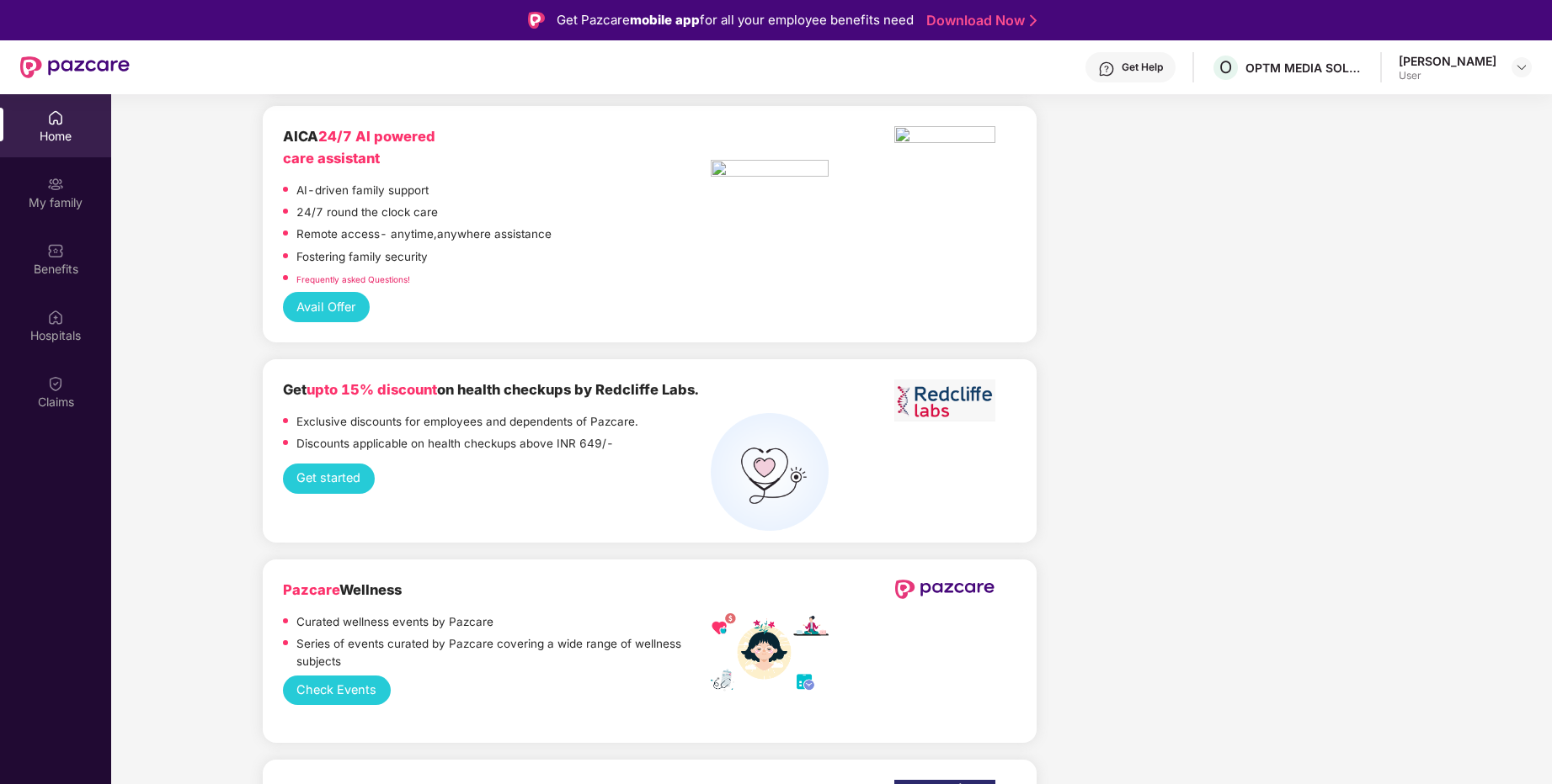
scroll to position [2020, 0]
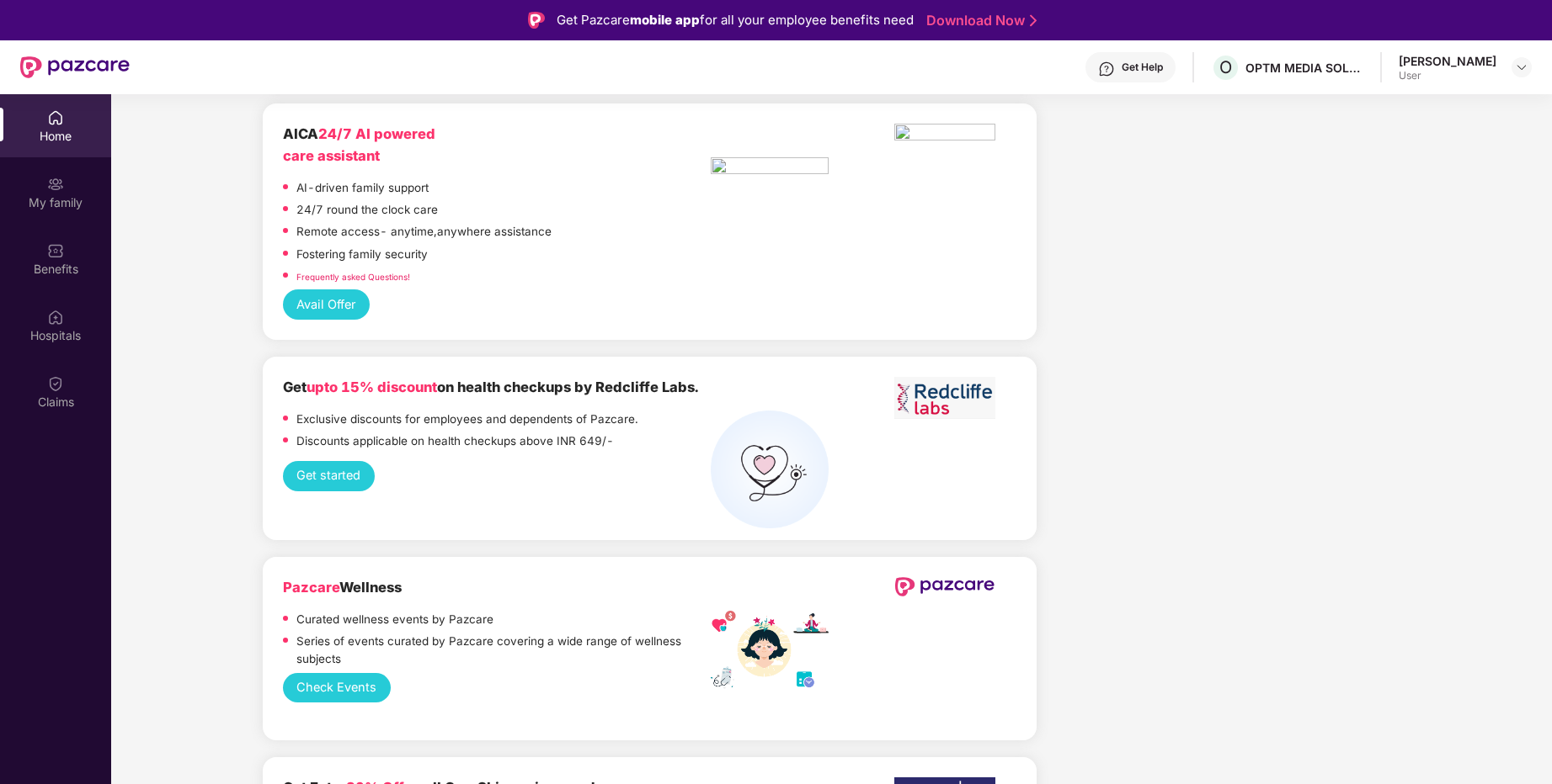
click at [318, 462] on button "Get started" at bounding box center [329, 477] width 92 height 31
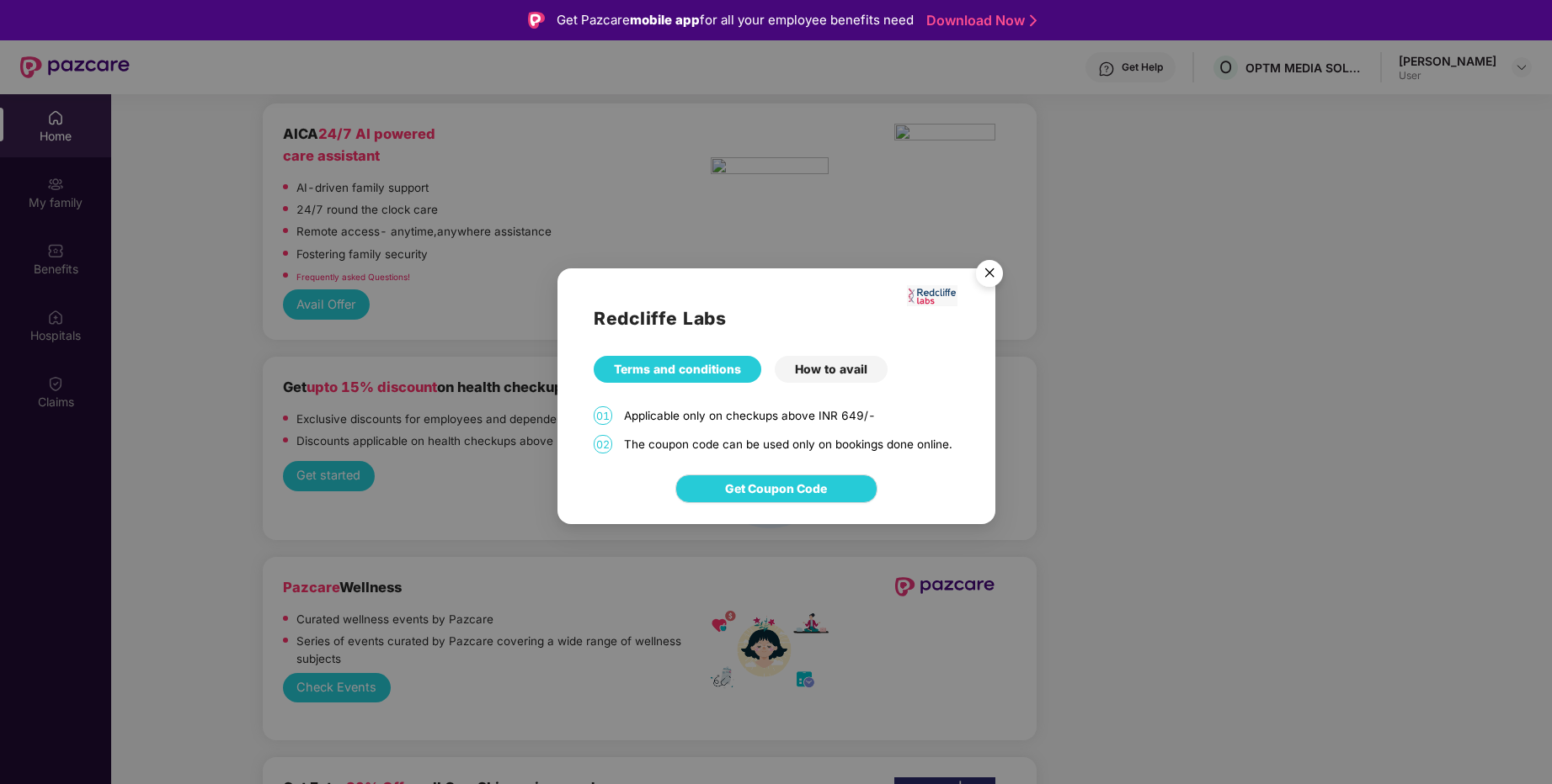
click at [854, 369] on div "How to avail" at bounding box center [831, 369] width 113 height 27
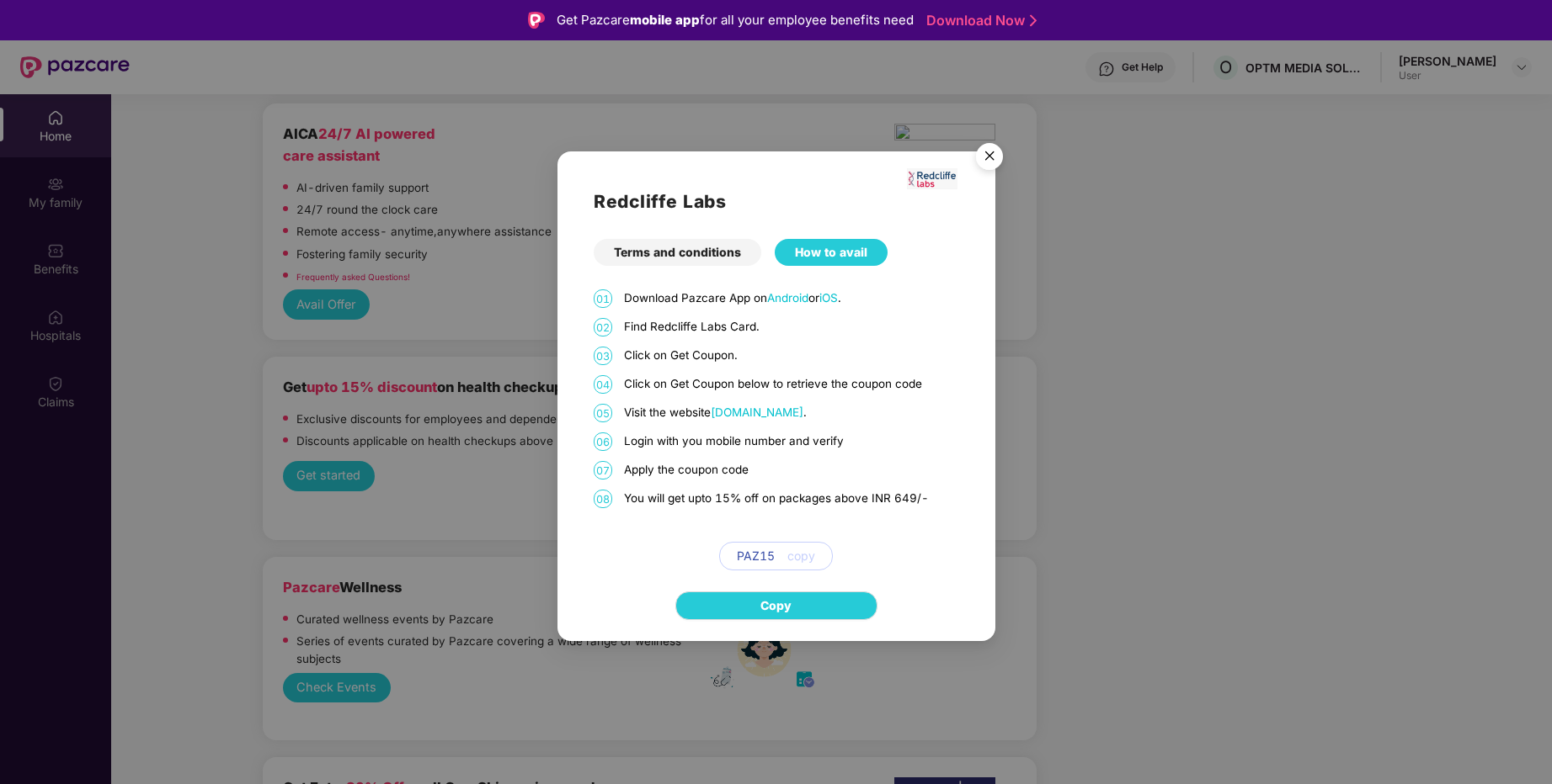
click at [667, 247] on div "Terms and conditions" at bounding box center [677, 252] width 167 height 27
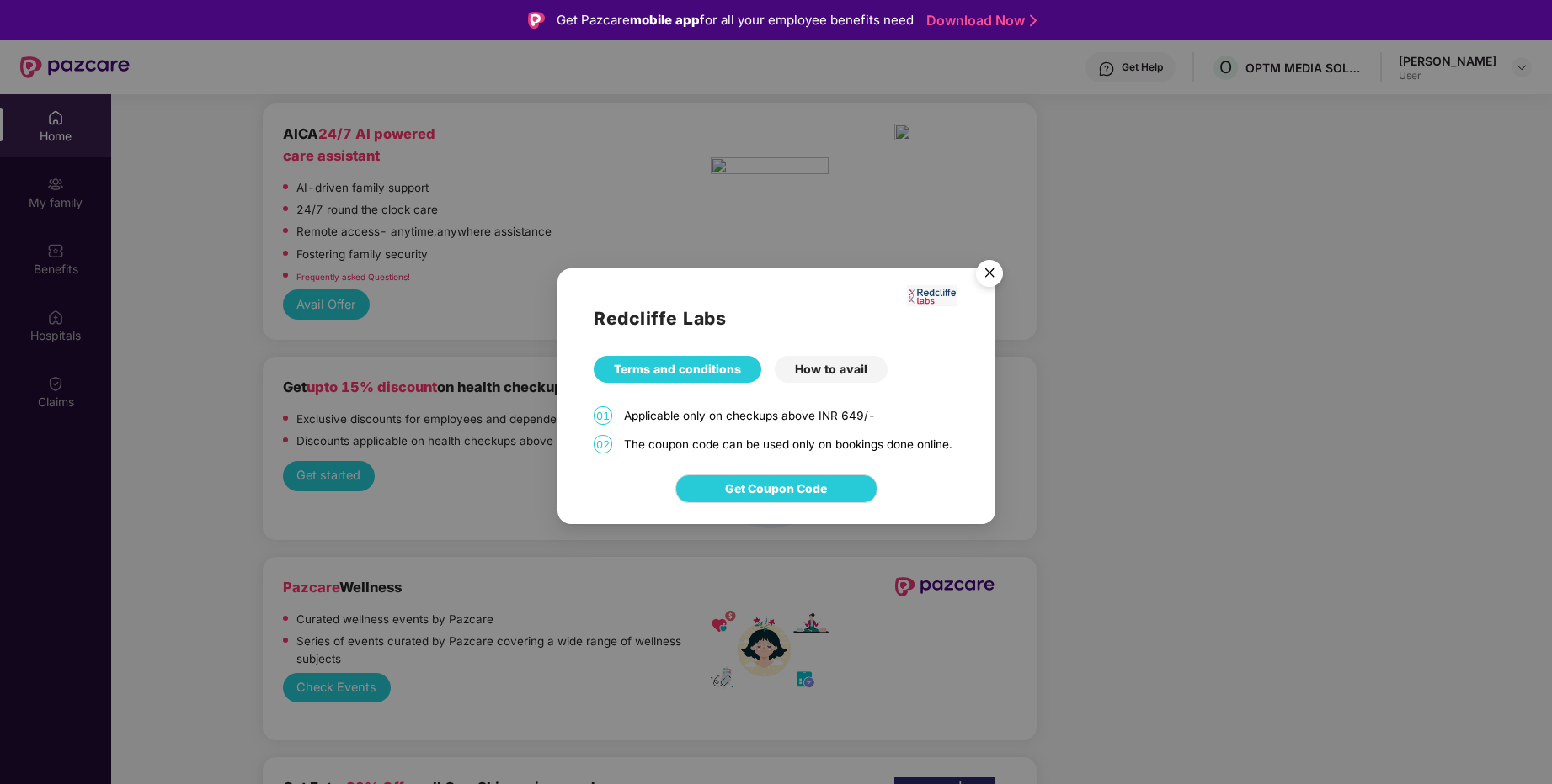
click at [981, 275] on img "Close" at bounding box center [989, 276] width 47 height 47
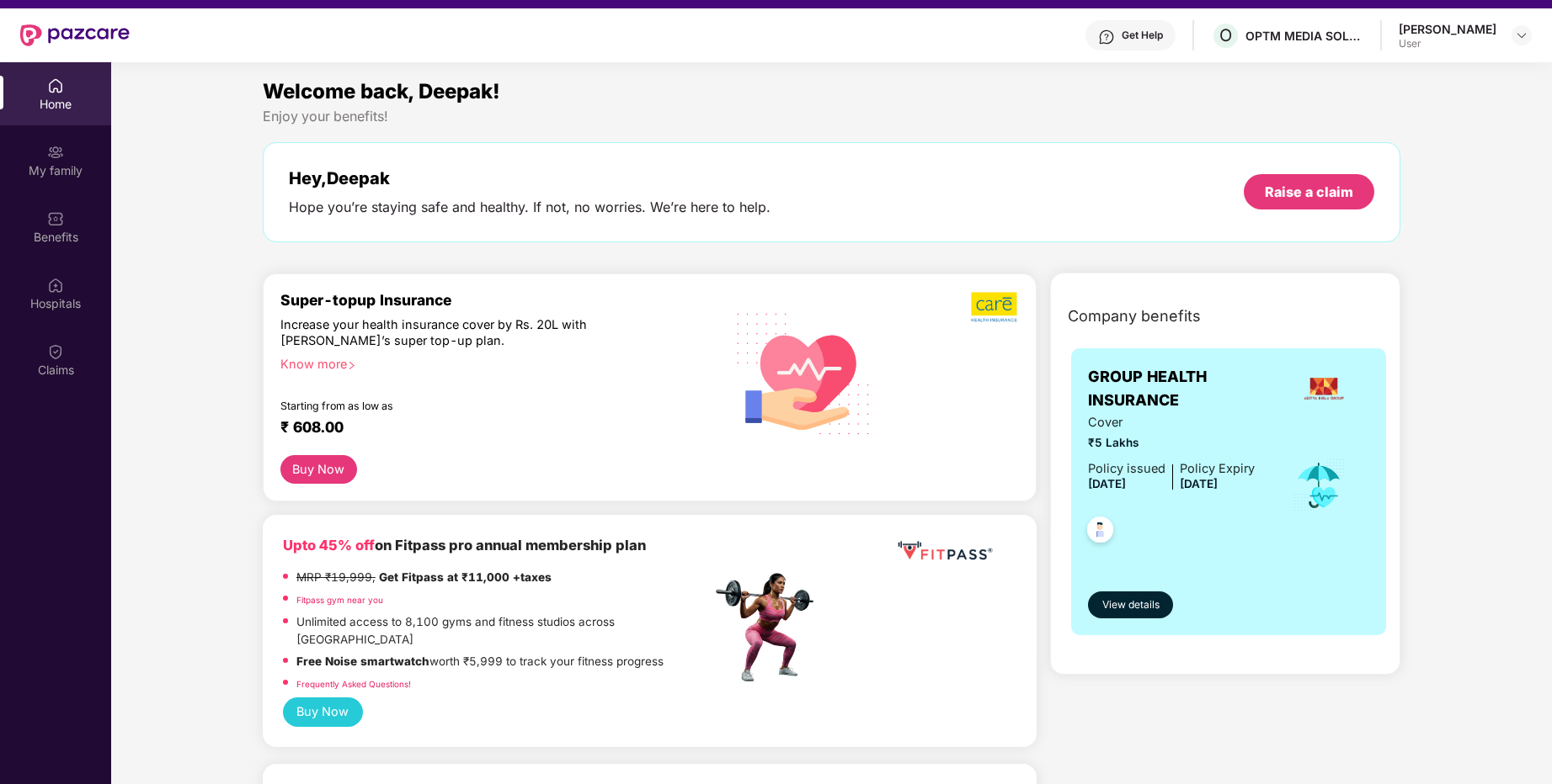
scroll to position [0, 0]
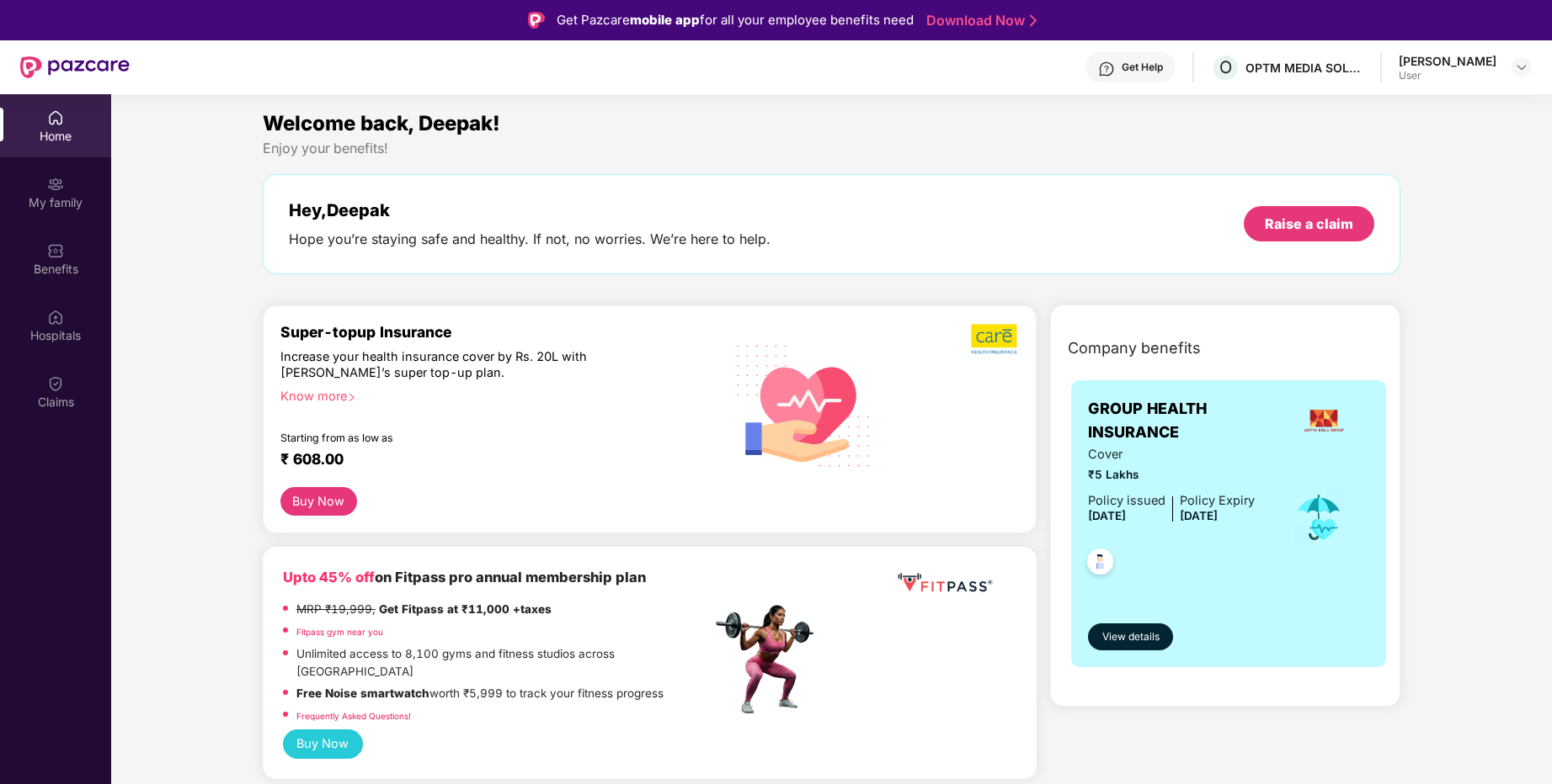
click at [1495, 62] on div "[PERSON_NAME]" at bounding box center [1447, 61] width 97 height 16
click at [1520, 69] on img at bounding box center [1520, 67] width 13 height 13
click at [1396, 105] on div "Logout" at bounding box center [1442, 107] width 219 height 32
